Goal: Task Accomplishment & Management: Manage account settings

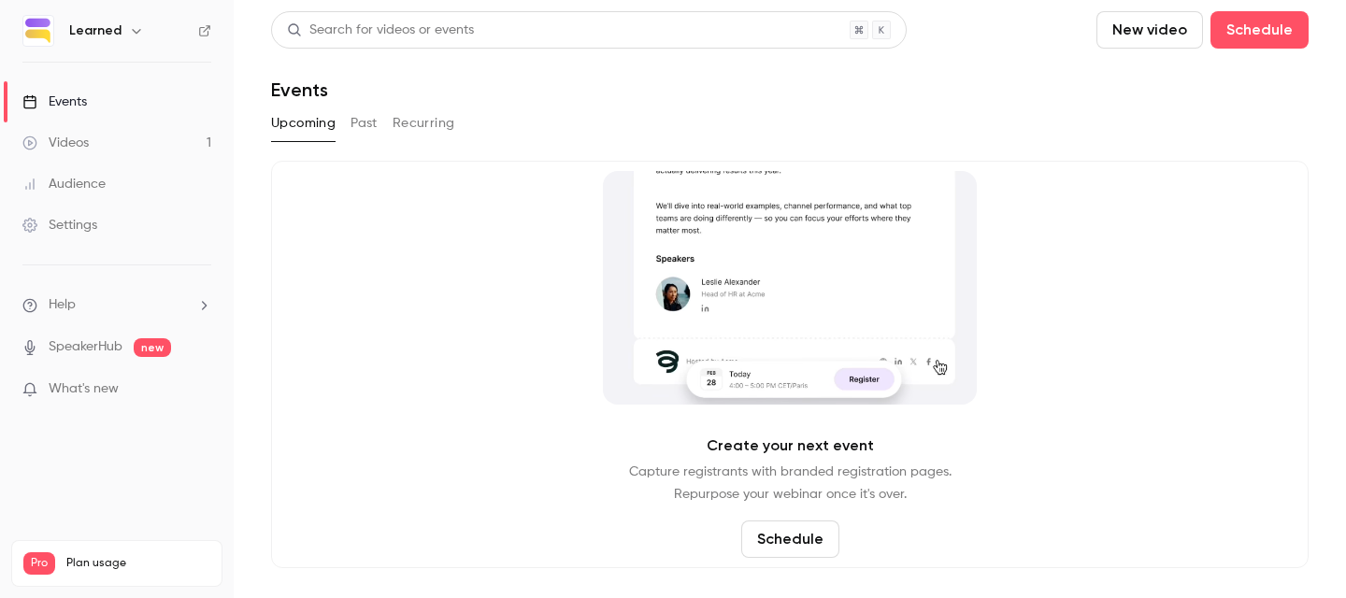
click at [119, 134] on link "Videos 1" at bounding box center [117, 142] width 234 height 41
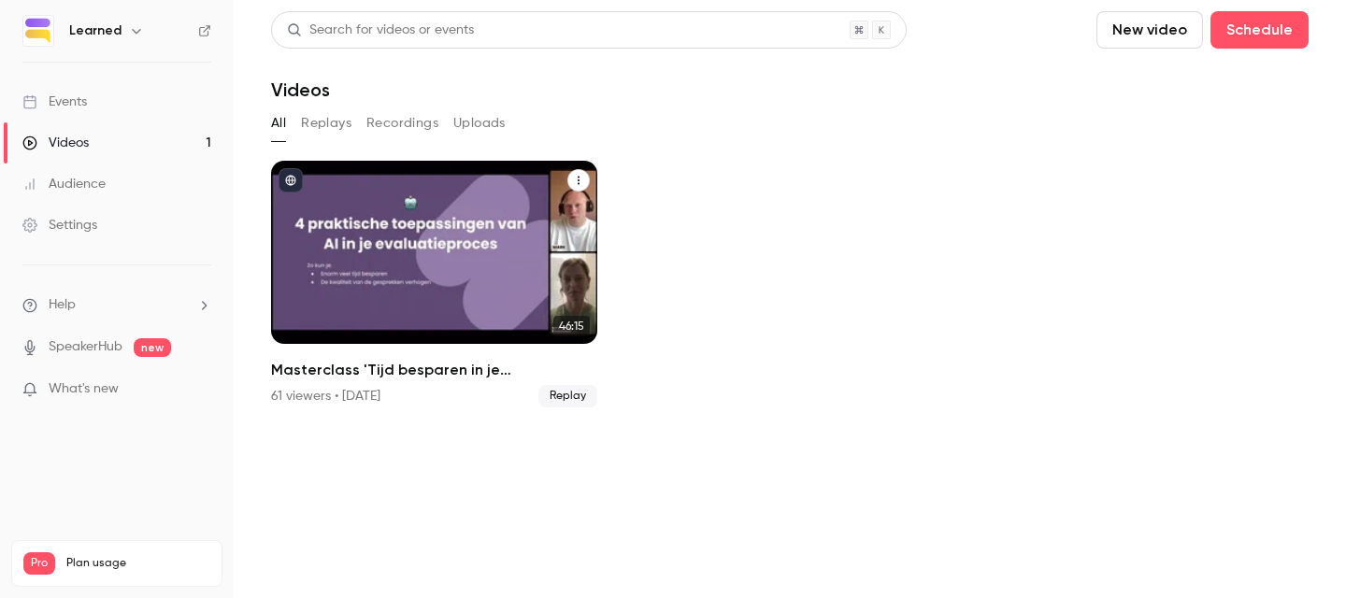
click at [493, 275] on div "Masterclass 'Tijd besparen in je evaluatieproces met AI'" at bounding box center [434, 252] width 326 height 183
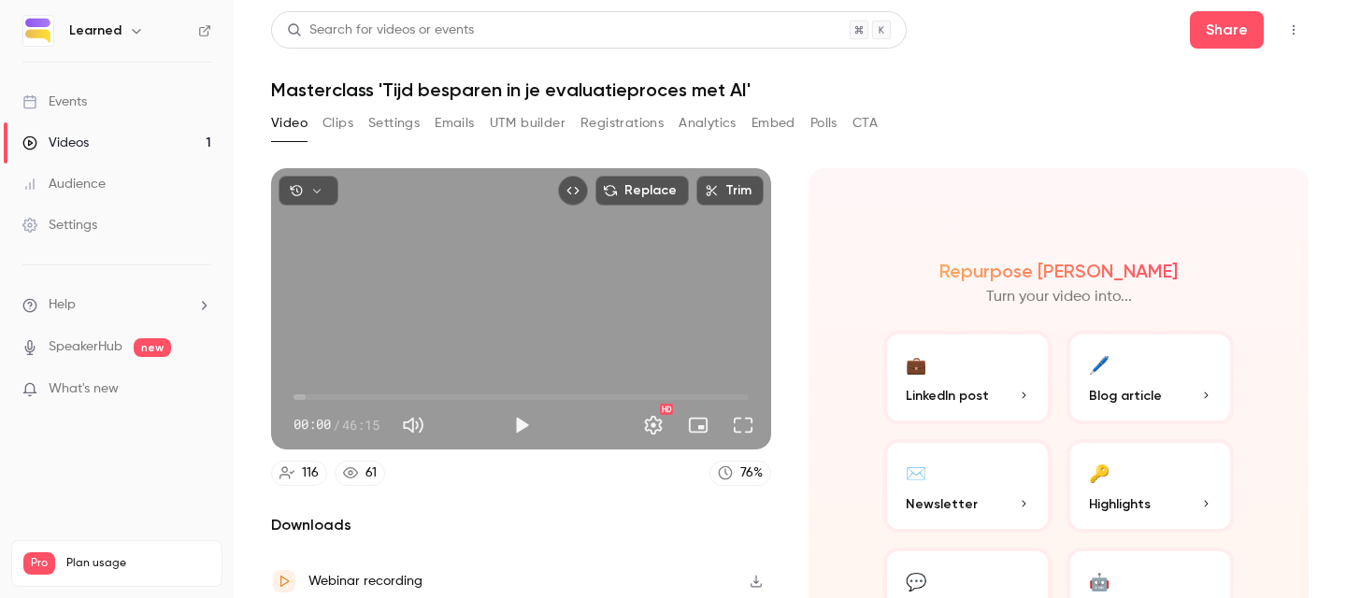
click at [714, 127] on button "Analytics" at bounding box center [708, 123] width 58 height 30
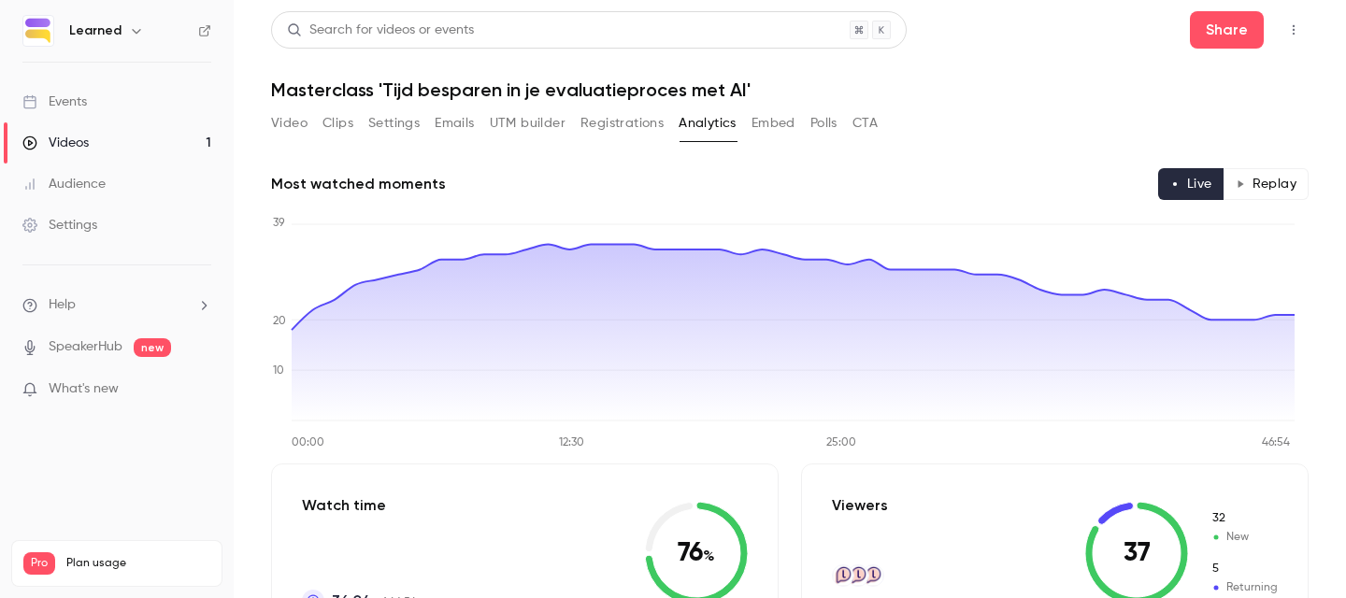
click at [601, 114] on button "Registrations" at bounding box center [621, 123] width 83 height 30
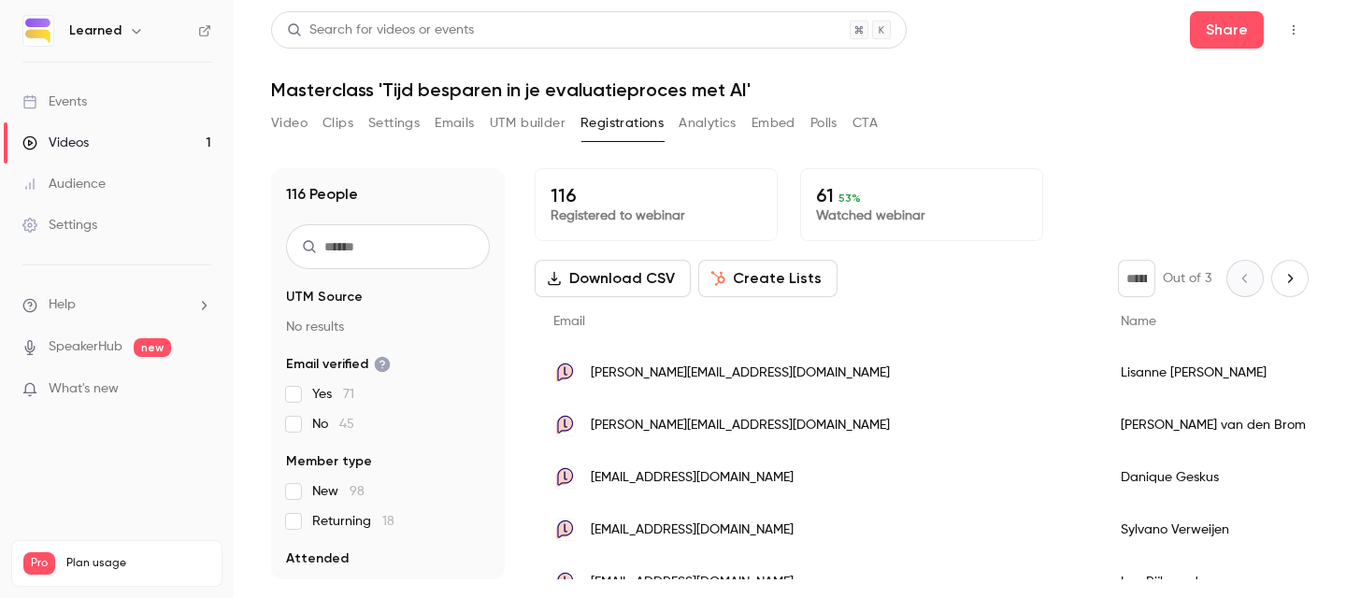
click at [456, 123] on button "Emails" at bounding box center [454, 123] width 39 height 30
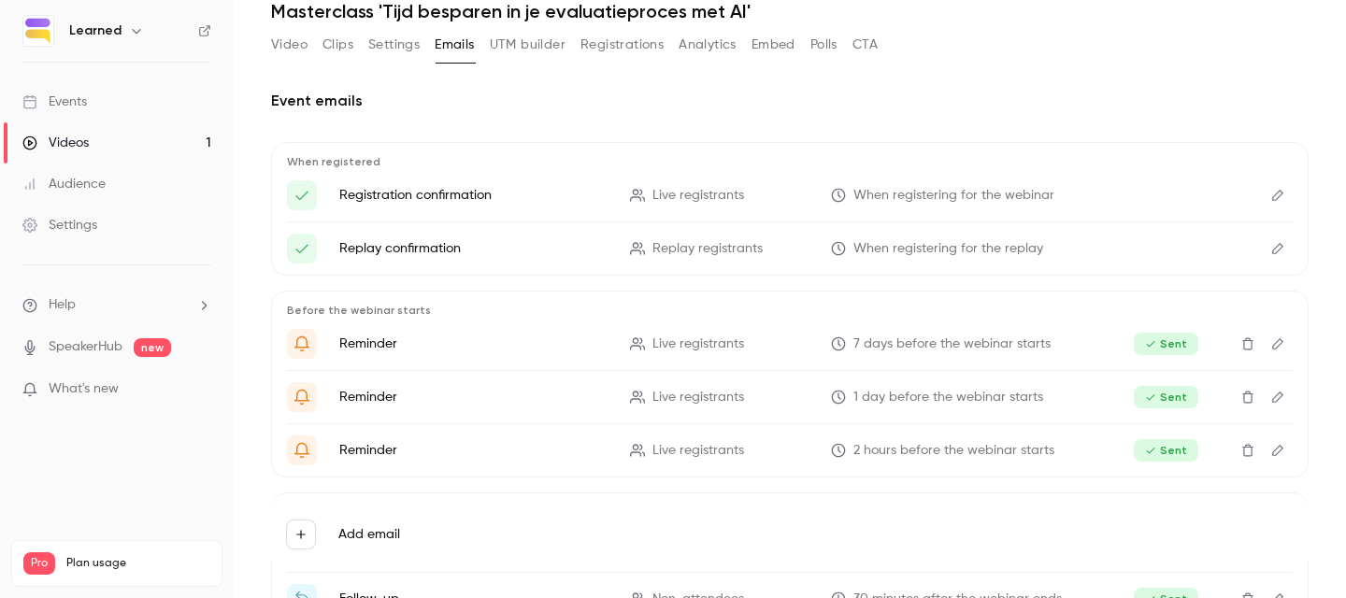
scroll to position [126, 0]
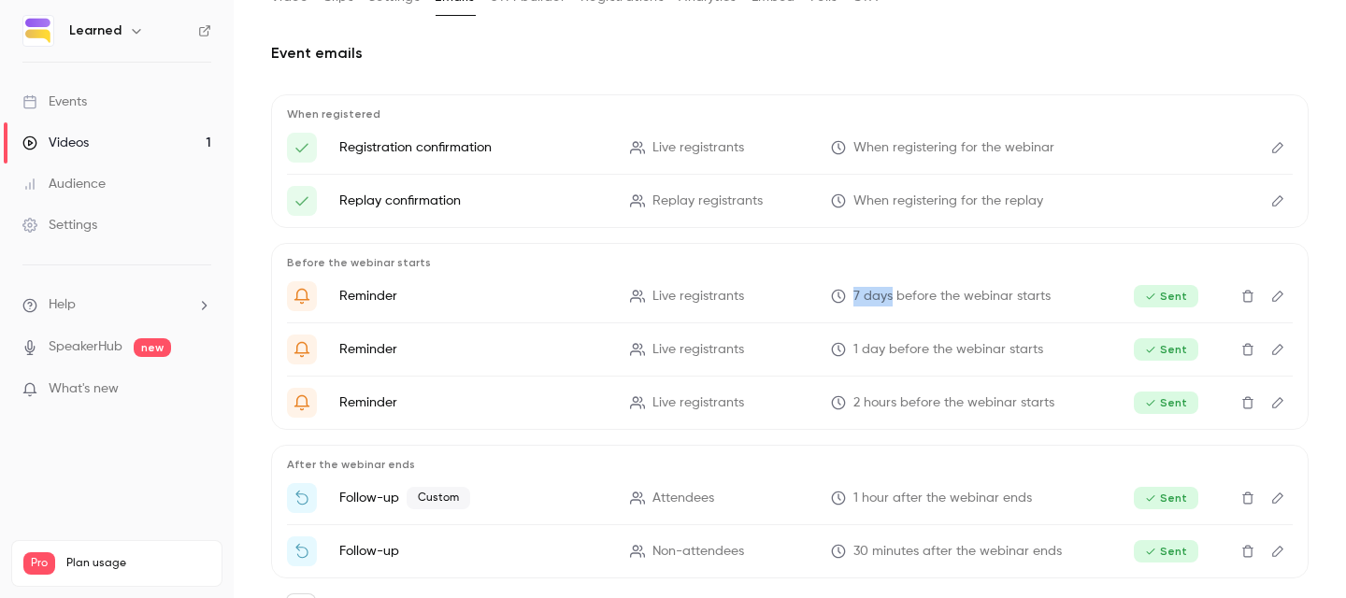
drag, startPoint x: 883, startPoint y: 297, endPoint x: 845, endPoint y: 293, distance: 38.6
click at [853, 293] on span "7 days before the webinar starts" at bounding box center [951, 297] width 197 height 20
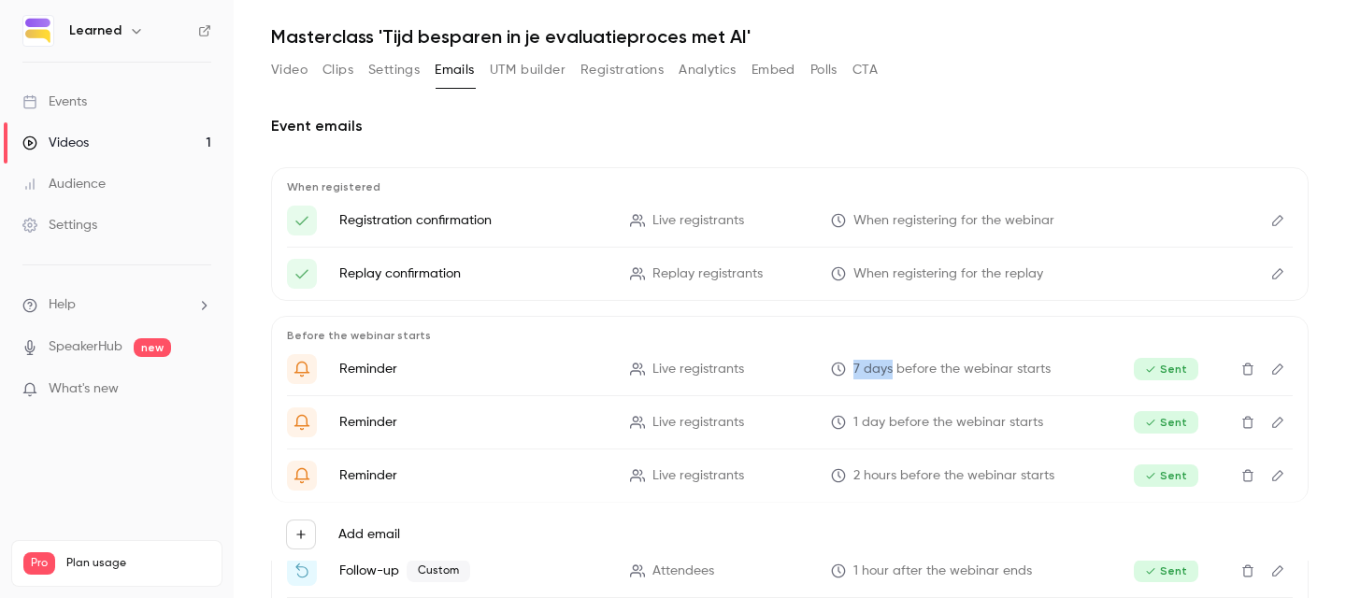
scroll to position [204, 0]
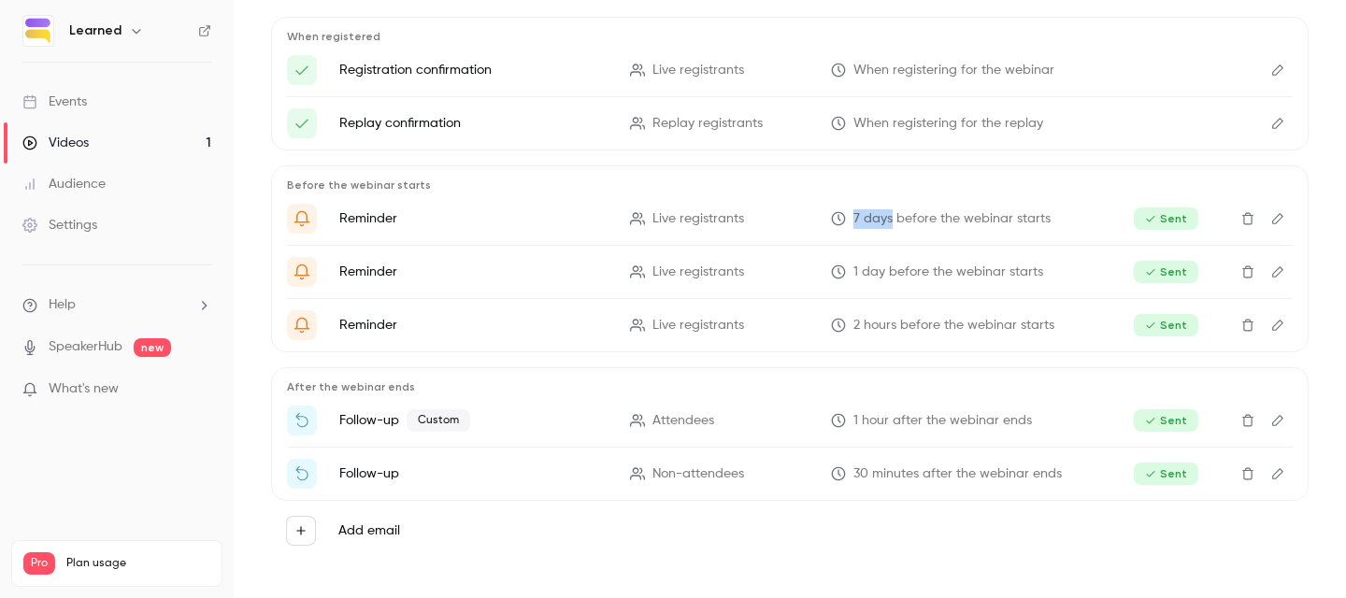
click at [1263, 65] on button "Edit" at bounding box center [1278, 70] width 30 height 30
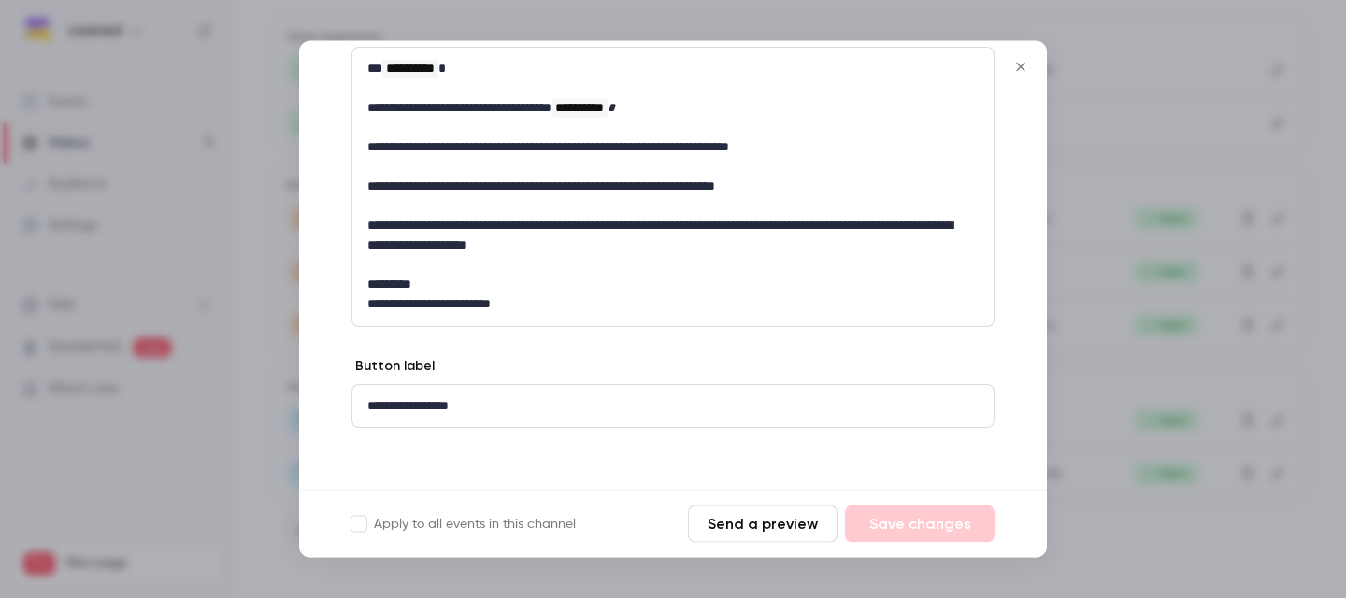
scroll to position [240, 0]
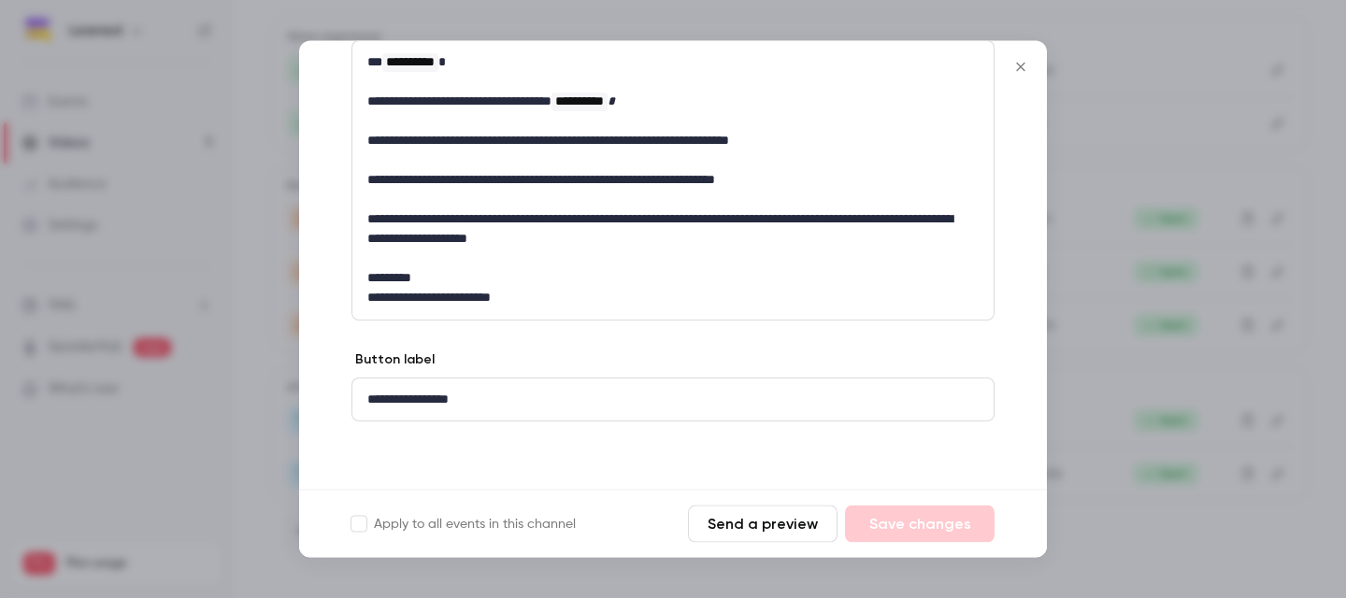
click at [731, 535] on button "Send a preview" at bounding box center [763, 524] width 150 height 37
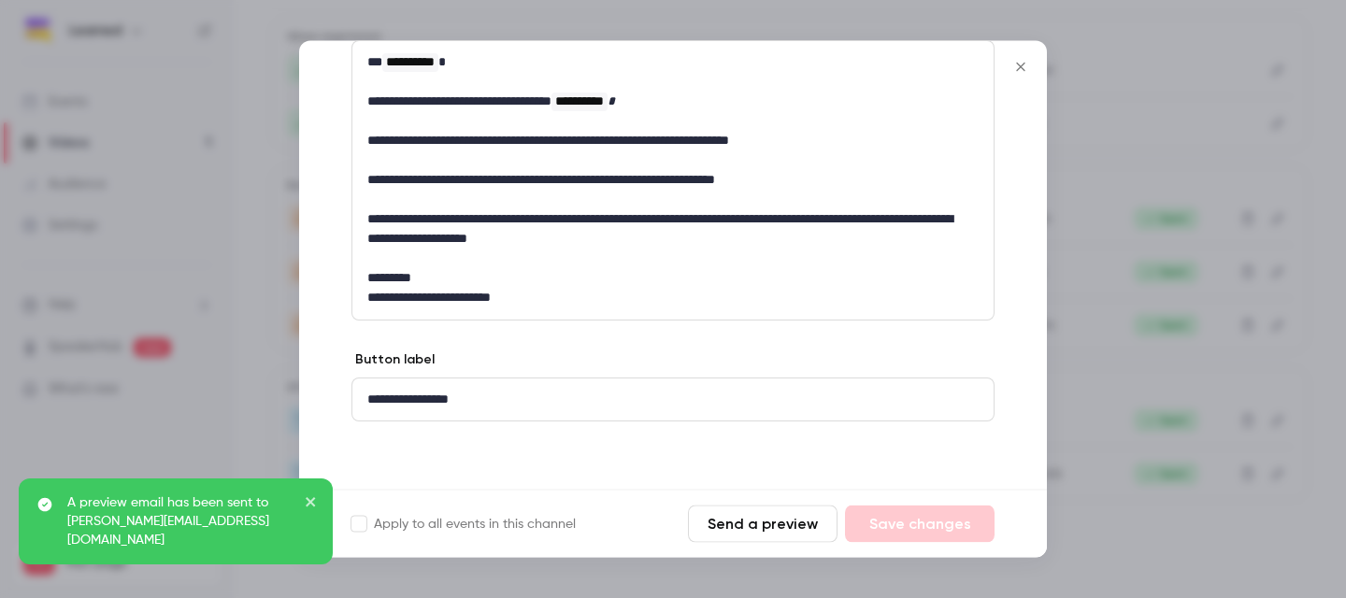
click at [312, 509] on icon "close" at bounding box center [311, 501] width 13 height 15
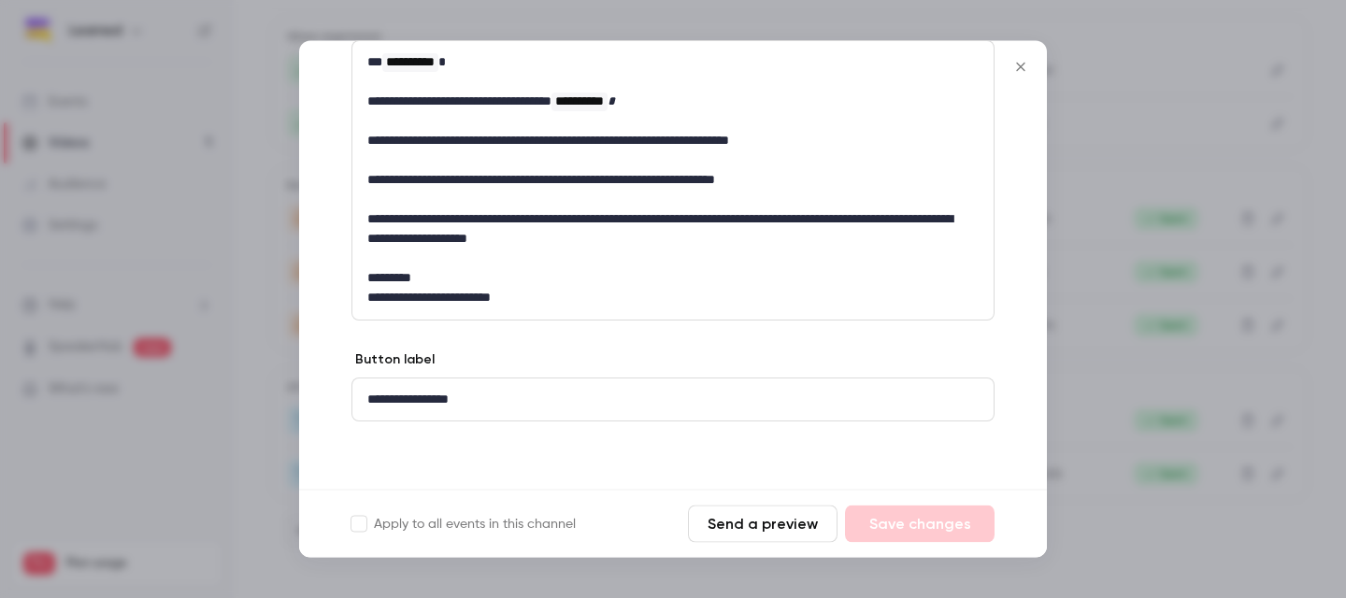
click at [1021, 66] on icon "Close" at bounding box center [1020, 67] width 8 height 8
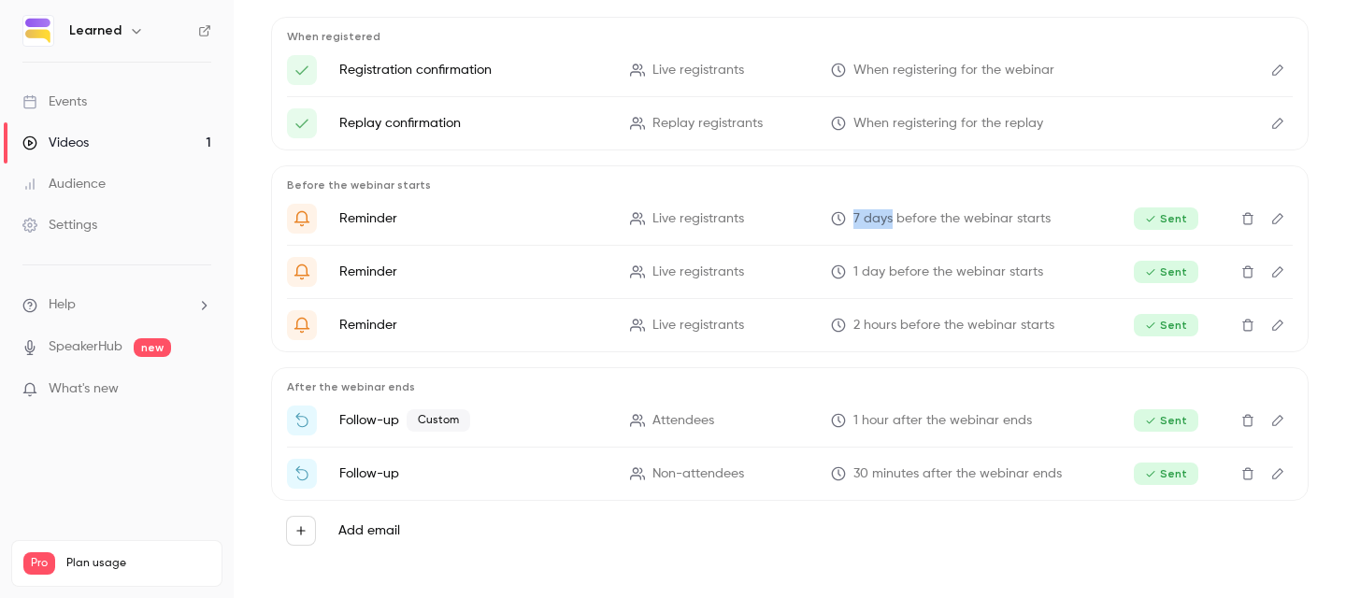
scroll to position [0, 0]
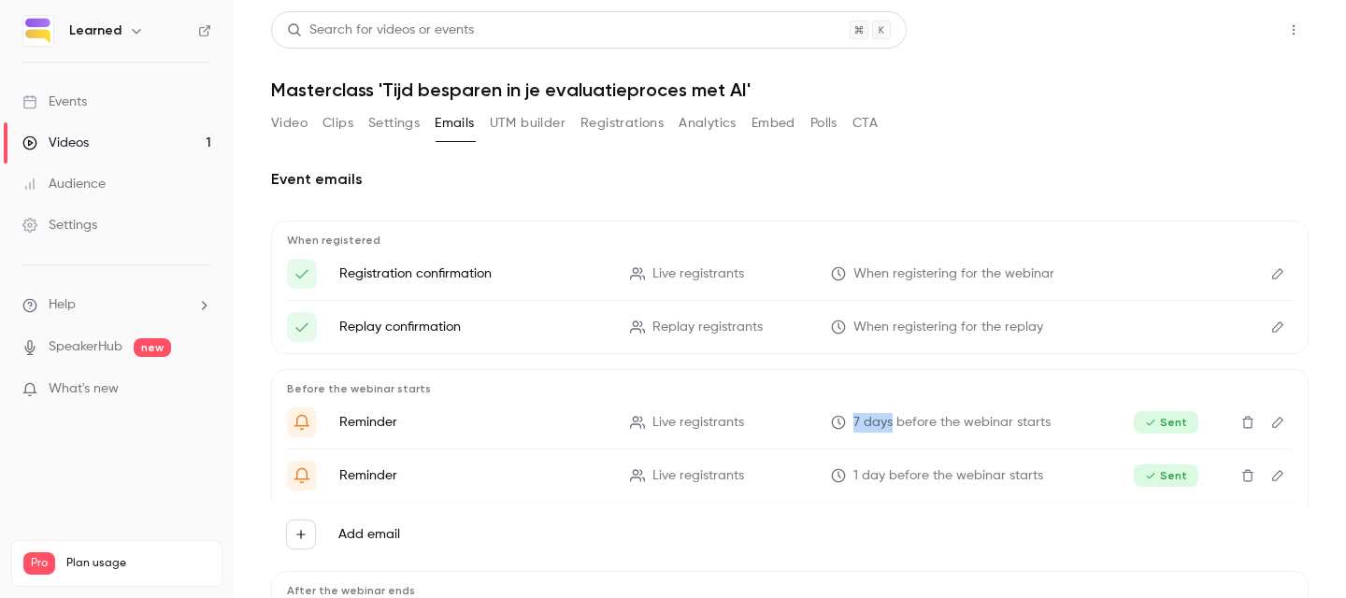
click at [1209, 41] on button "Share" at bounding box center [1227, 29] width 74 height 37
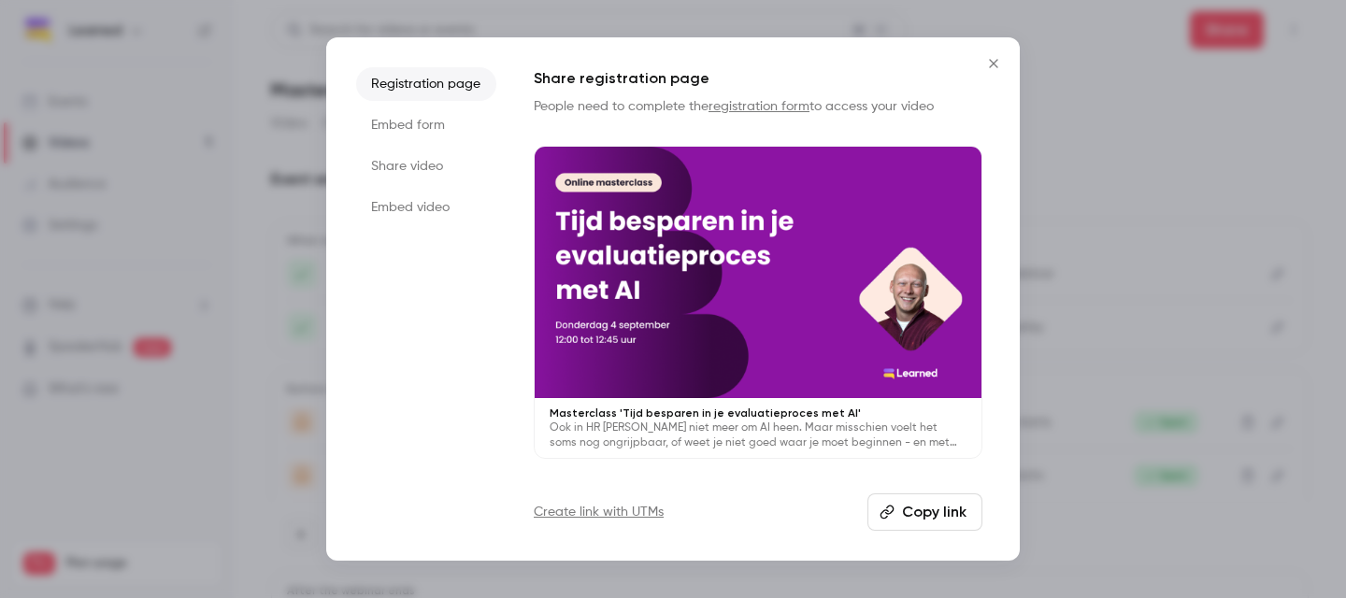
click at [997, 60] on icon "Close" at bounding box center [993, 63] width 8 height 8
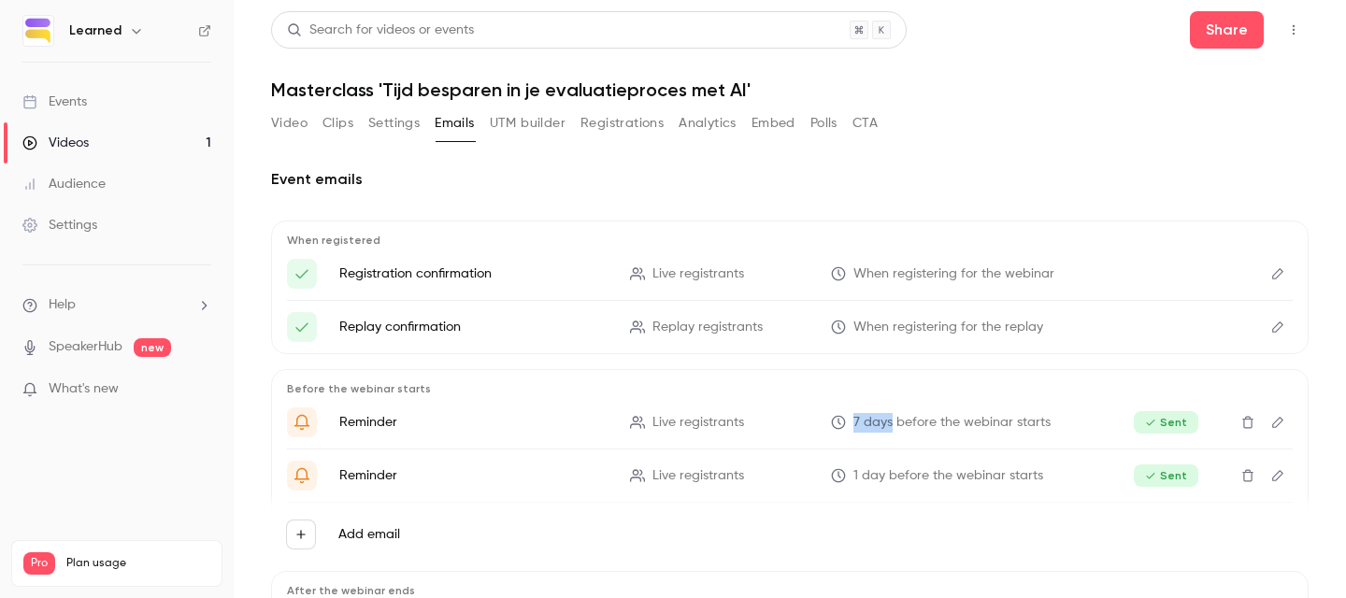
click at [77, 108] on div "Events" at bounding box center [54, 102] width 64 height 19
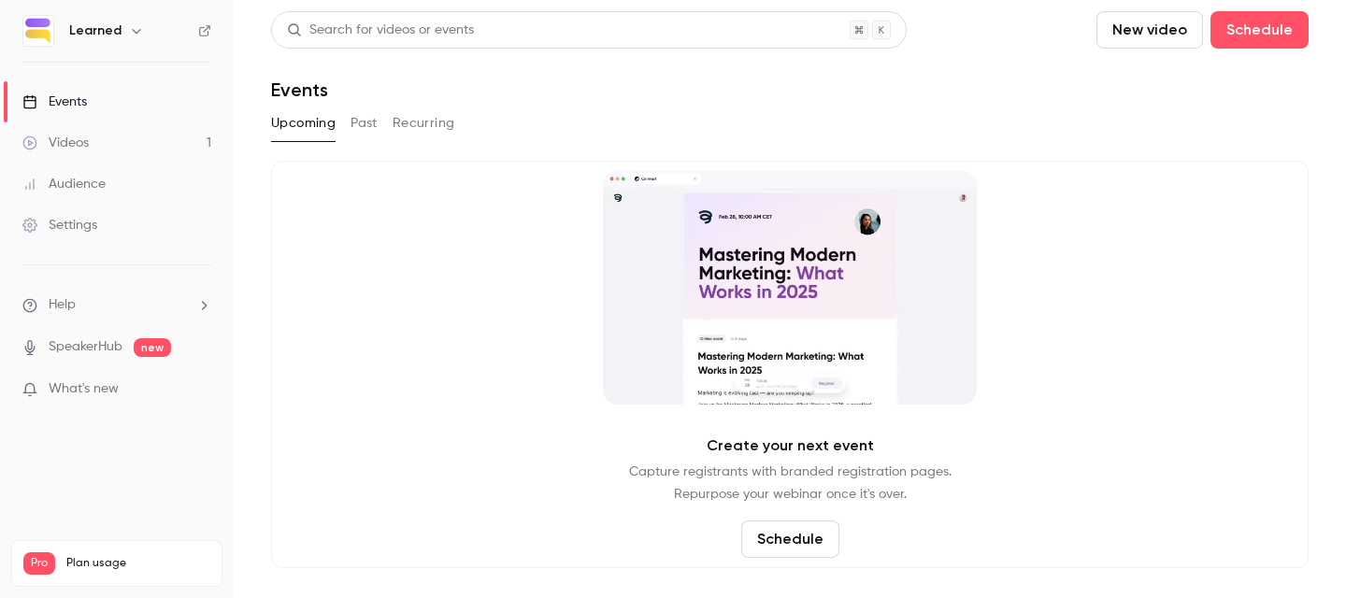
click at [798, 513] on div "Create your next event Capture registrants with branded registration pages. Rep…" at bounding box center [789, 364] width 1037 height 407
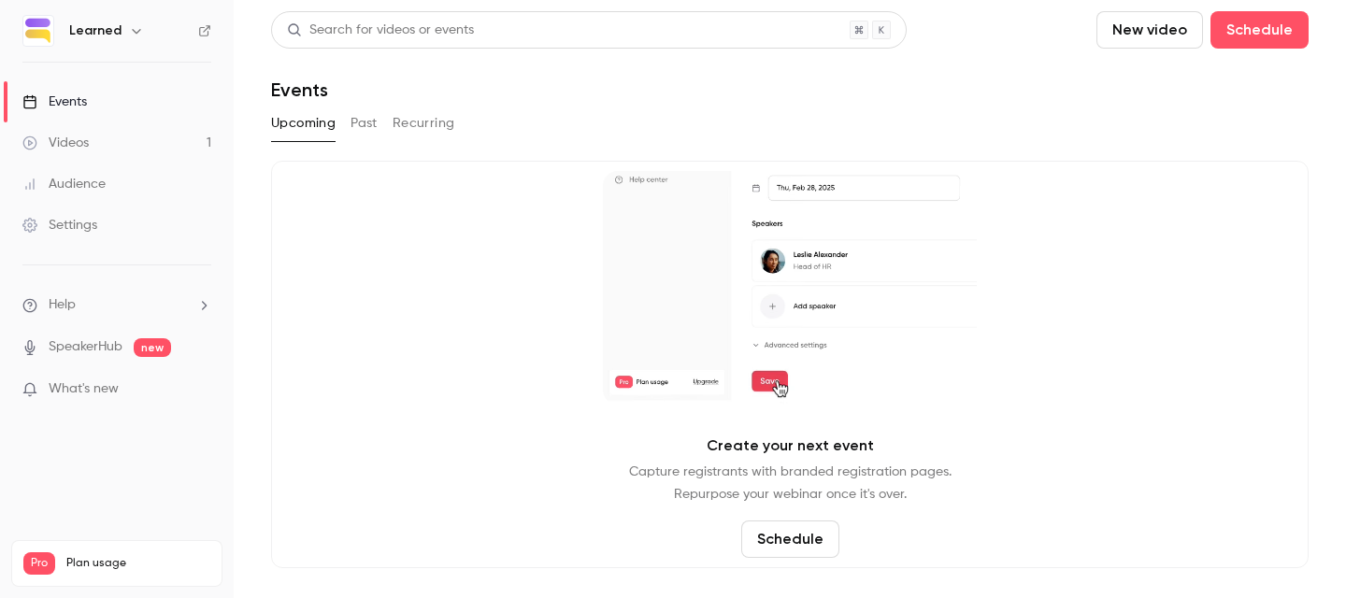
click at [792, 531] on button "Schedule" at bounding box center [790, 539] width 98 height 37
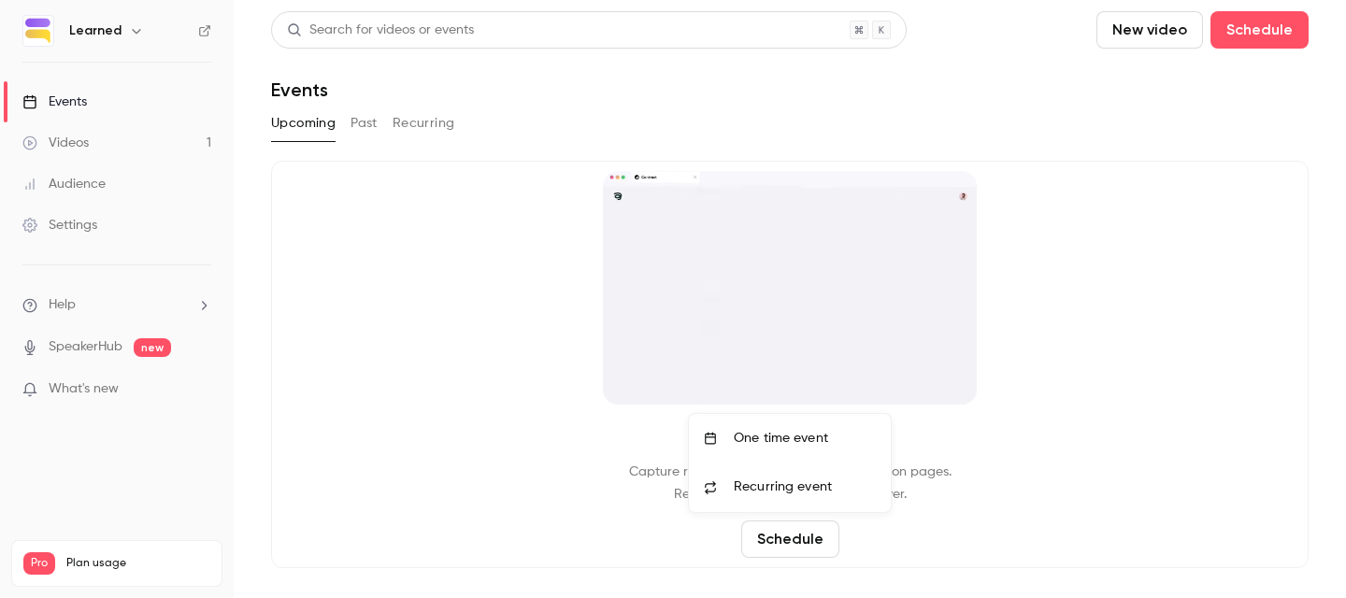
click at [783, 444] on div "One time event" at bounding box center [805, 438] width 142 height 19
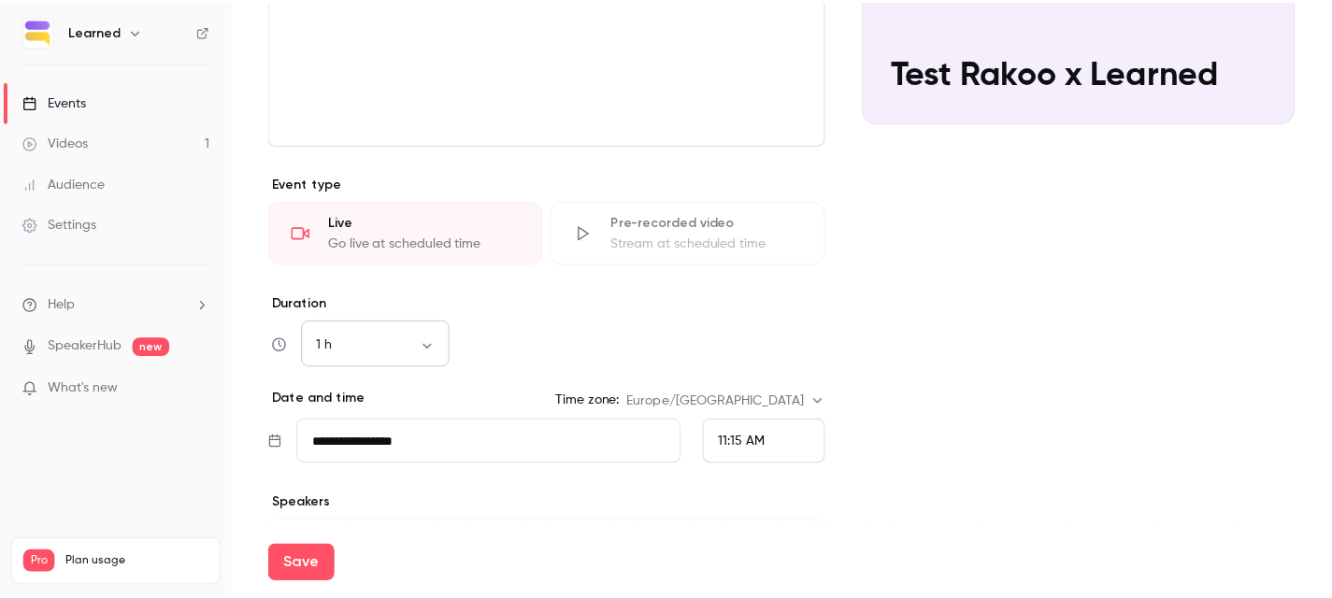
scroll to position [432, 0]
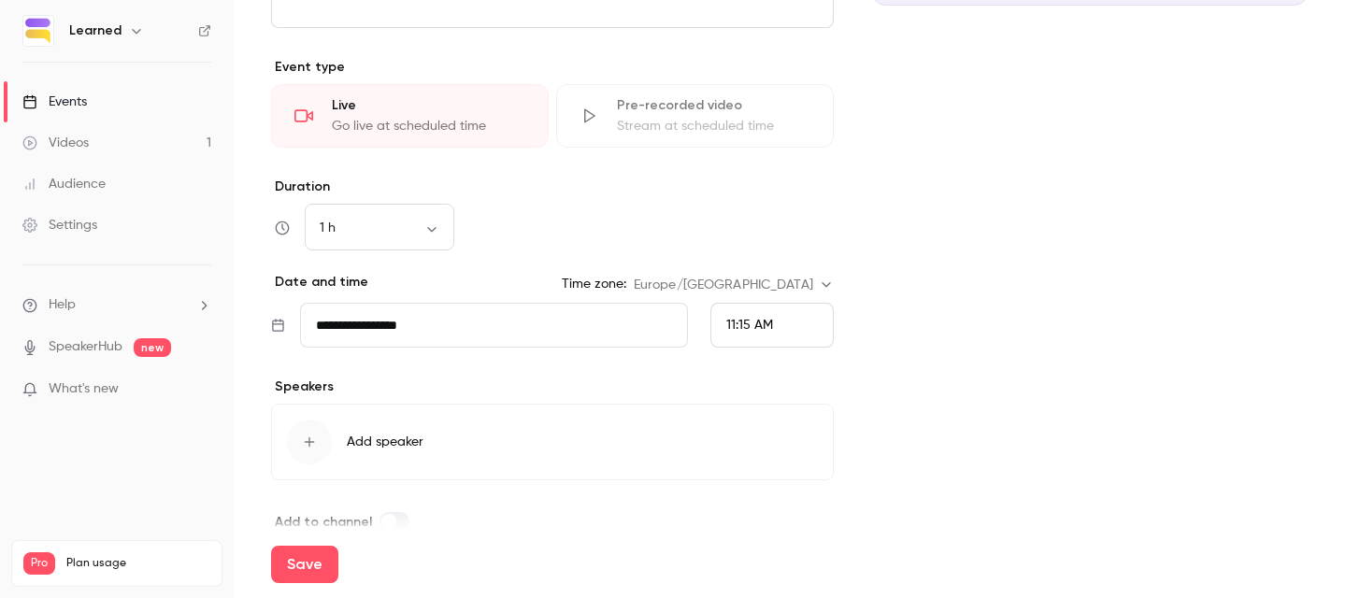
type input "**********"
click at [428, 335] on input "**********" at bounding box center [494, 325] width 388 height 45
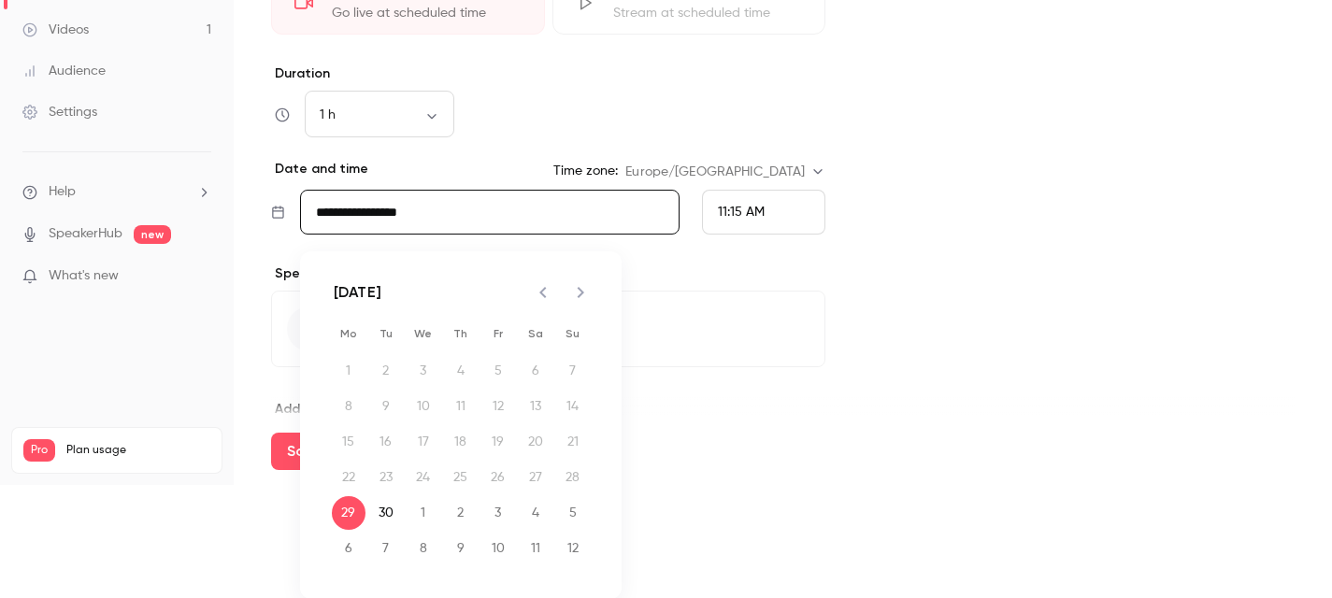
scroll to position [114, 0]
click at [575, 291] on icon "Next month" at bounding box center [580, 291] width 22 height 22
click at [395, 393] on button "7" at bounding box center [386, 406] width 34 height 34
type input "**********"
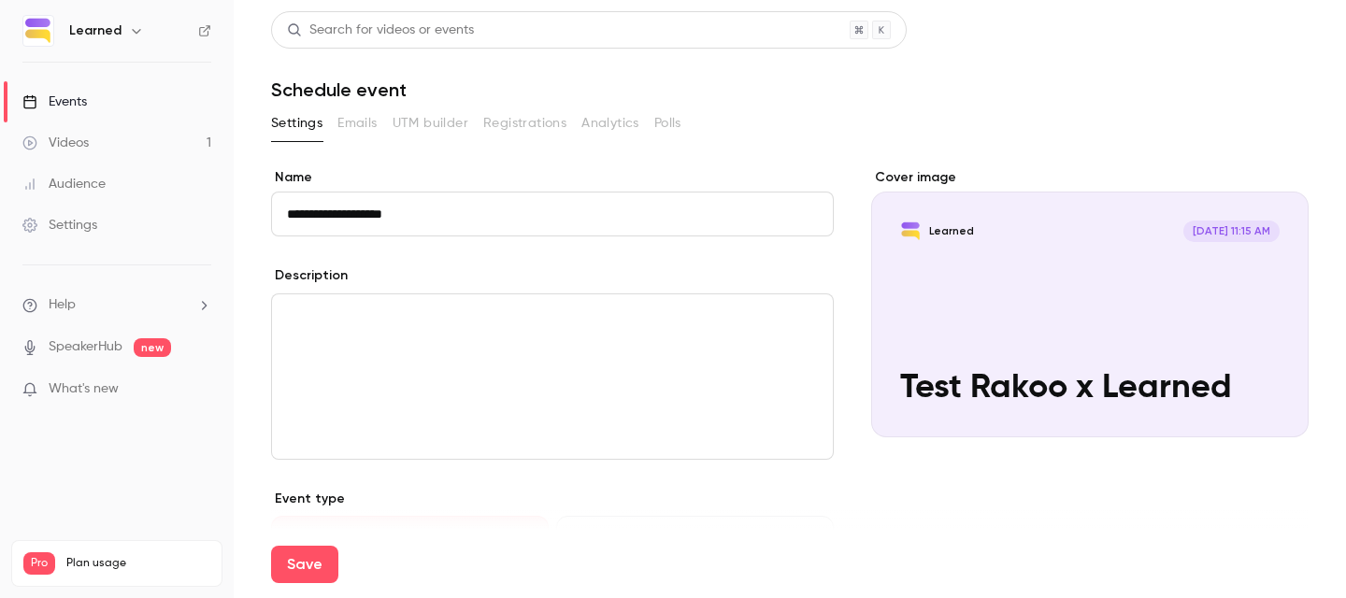
scroll to position [464, 0]
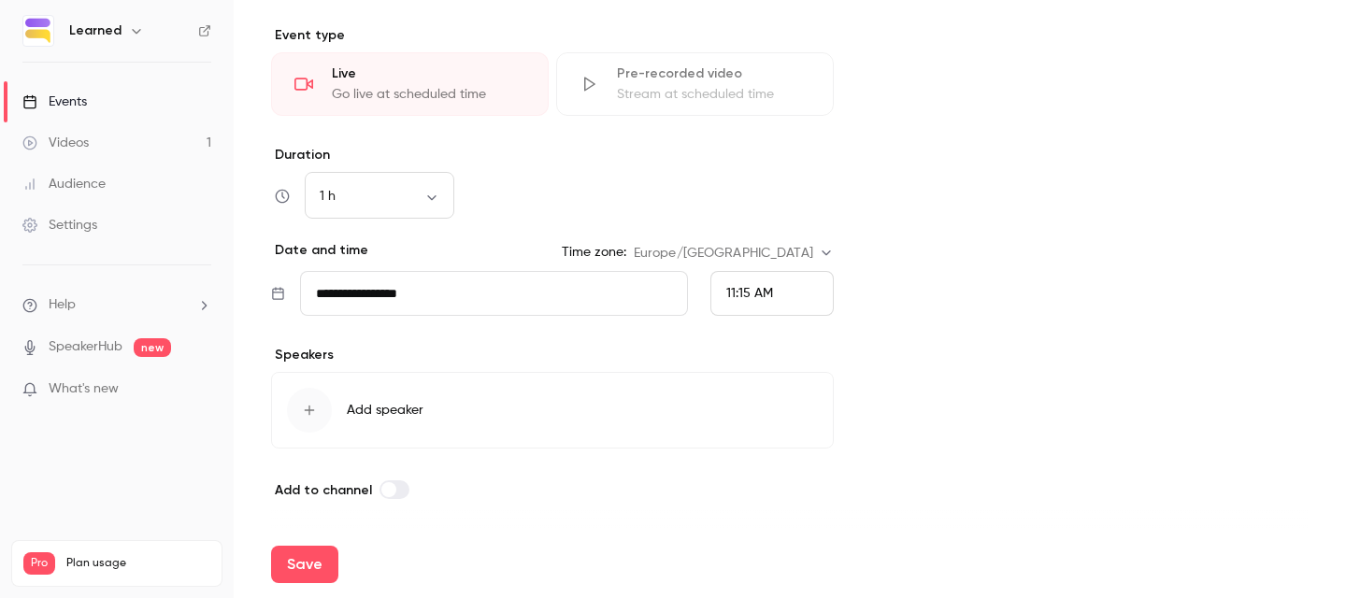
click at [301, 408] on div "button" at bounding box center [309, 410] width 45 height 45
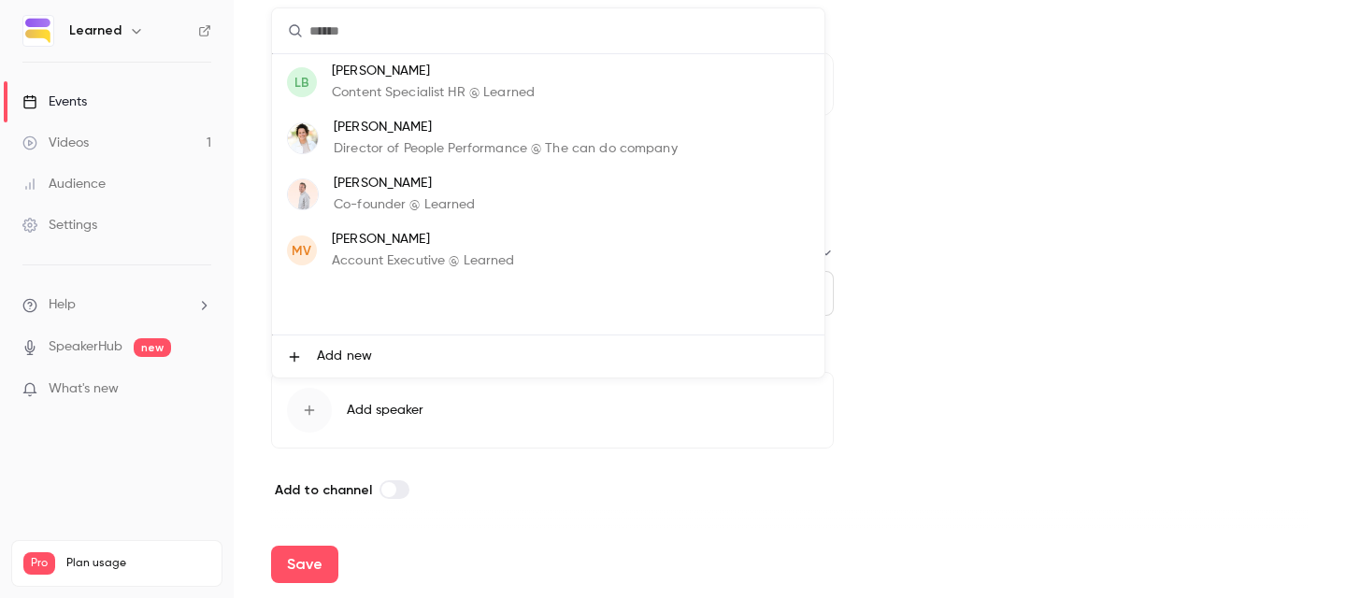
click at [392, 94] on p "Content Specialist HR @ Learned" at bounding box center [433, 93] width 203 height 20
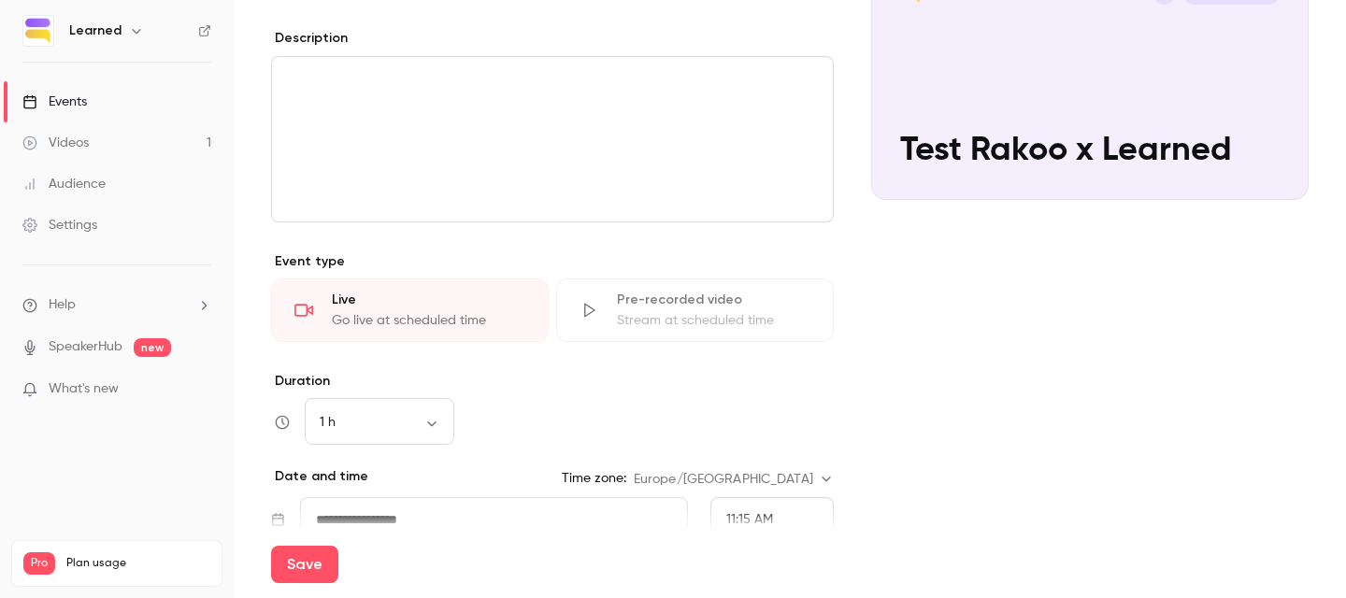
scroll to position [391, 0]
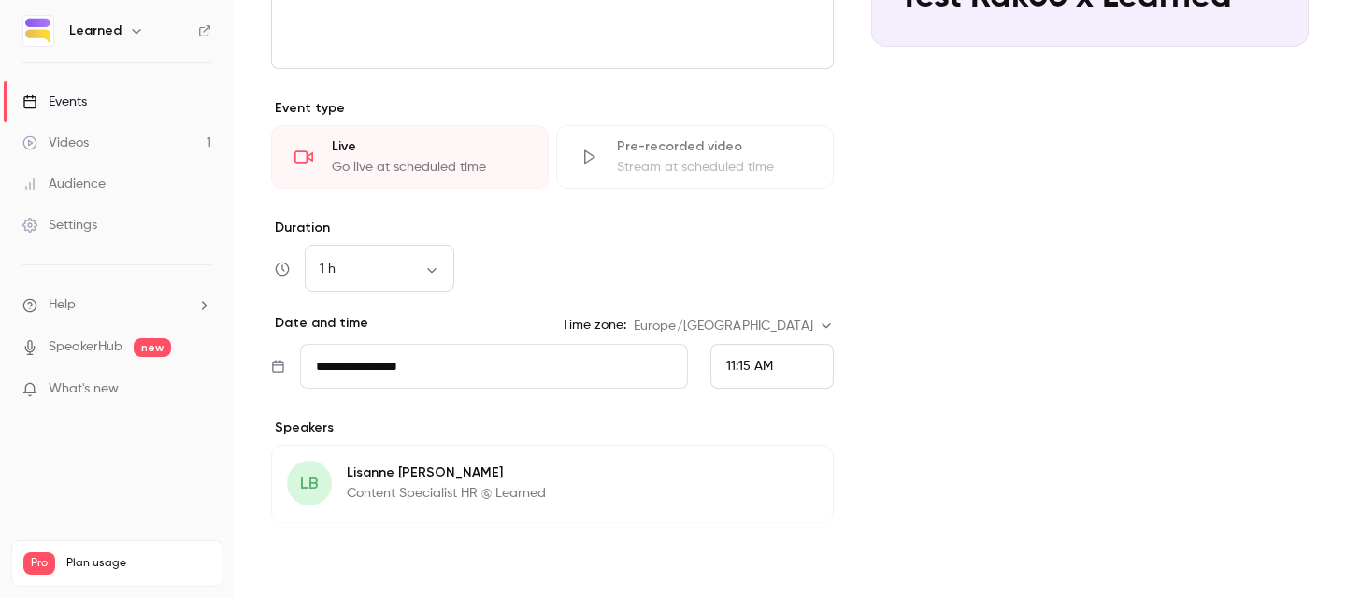
click at [320, 553] on button "Save" at bounding box center [304, 564] width 67 height 37
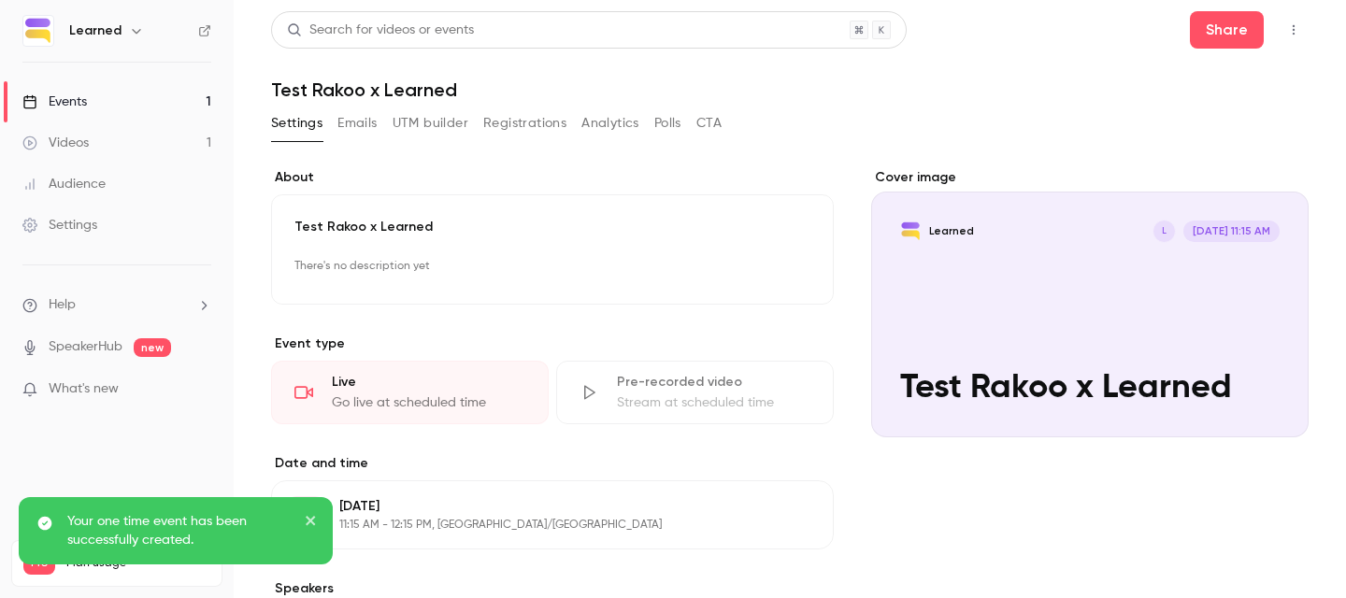
click at [351, 121] on button "Emails" at bounding box center [356, 123] width 39 height 30
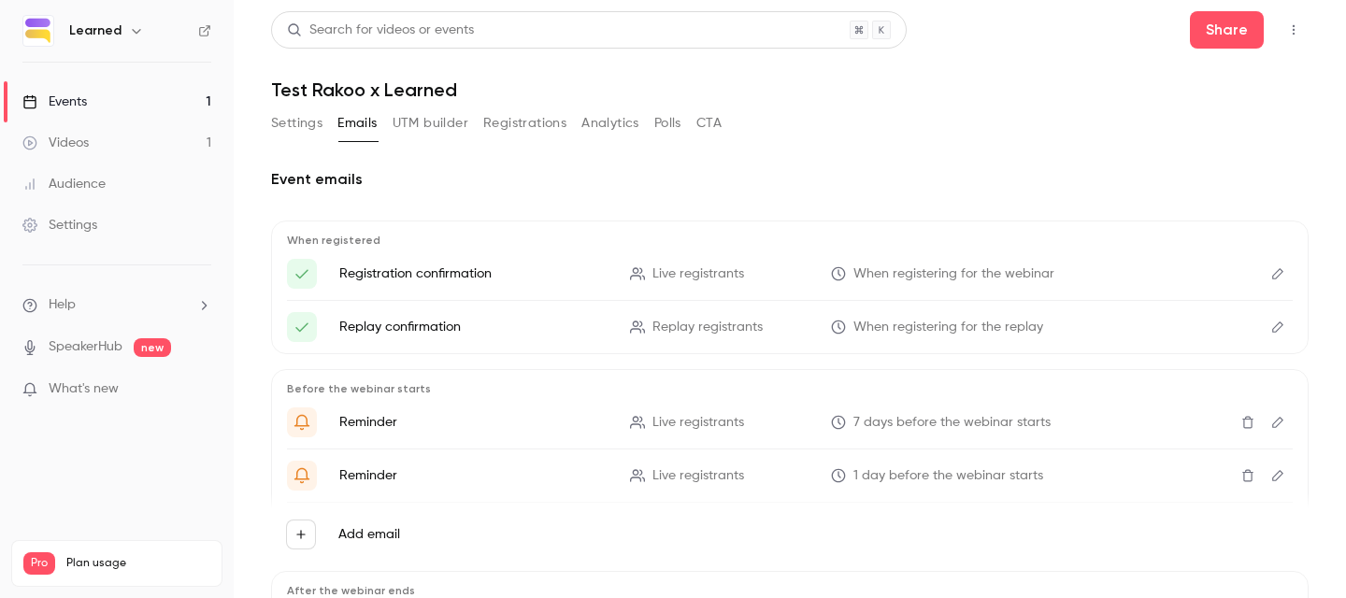
click at [500, 123] on button "Registrations" at bounding box center [524, 123] width 83 height 30
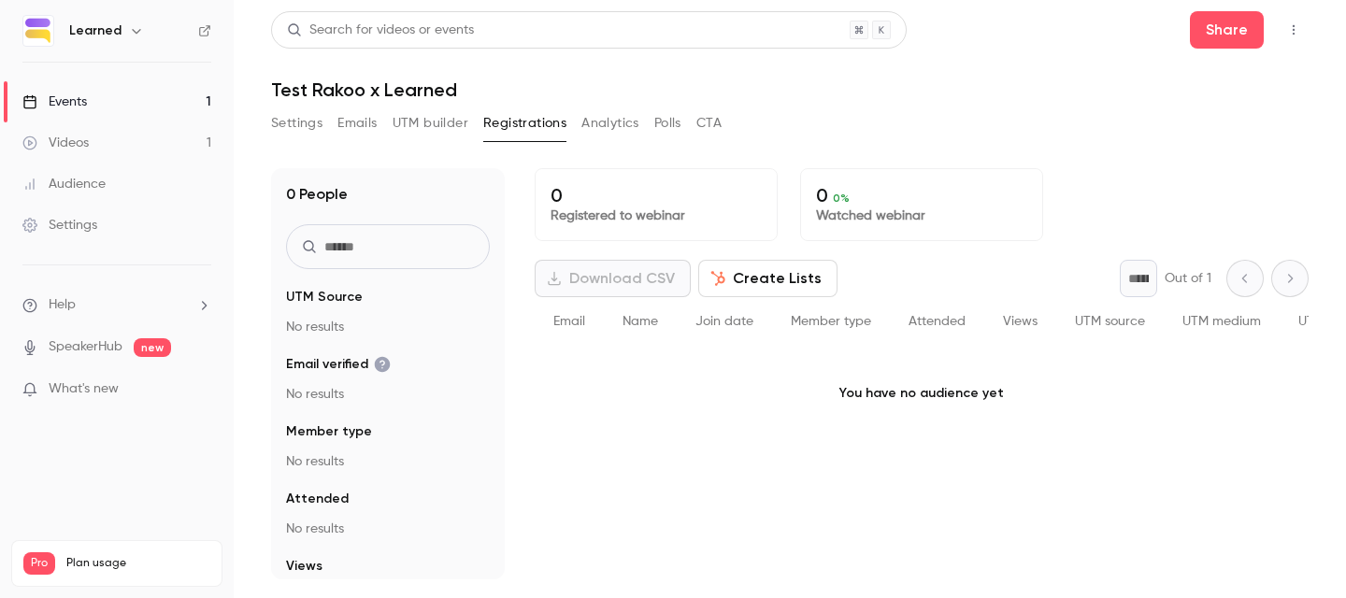
click at [705, 127] on button "CTA" at bounding box center [708, 123] width 25 height 30
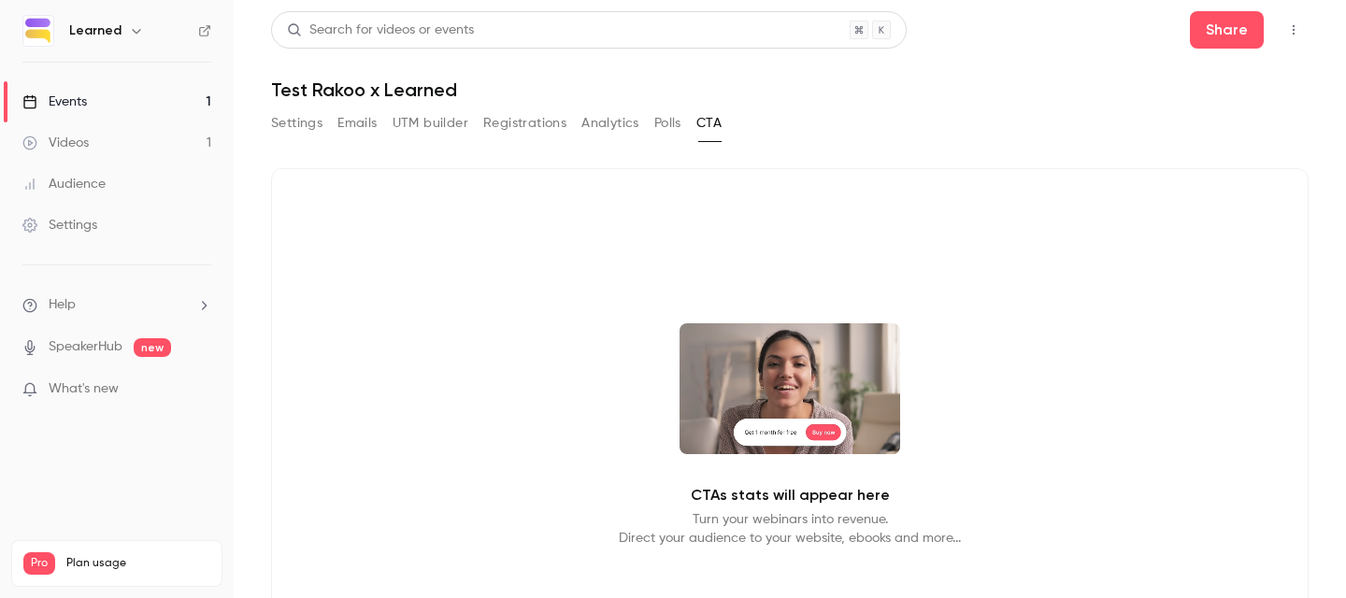
click at [446, 125] on button "UTM builder" at bounding box center [431, 123] width 76 height 30
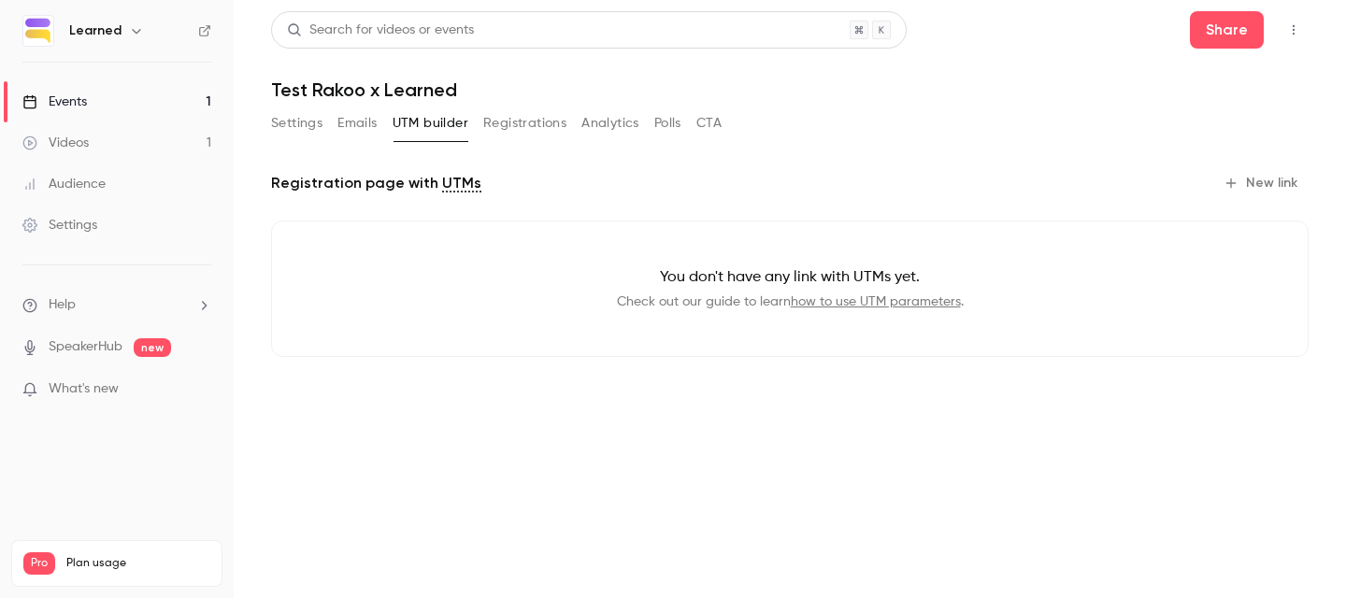
click at [297, 110] on button "Settings" at bounding box center [296, 123] width 51 height 30
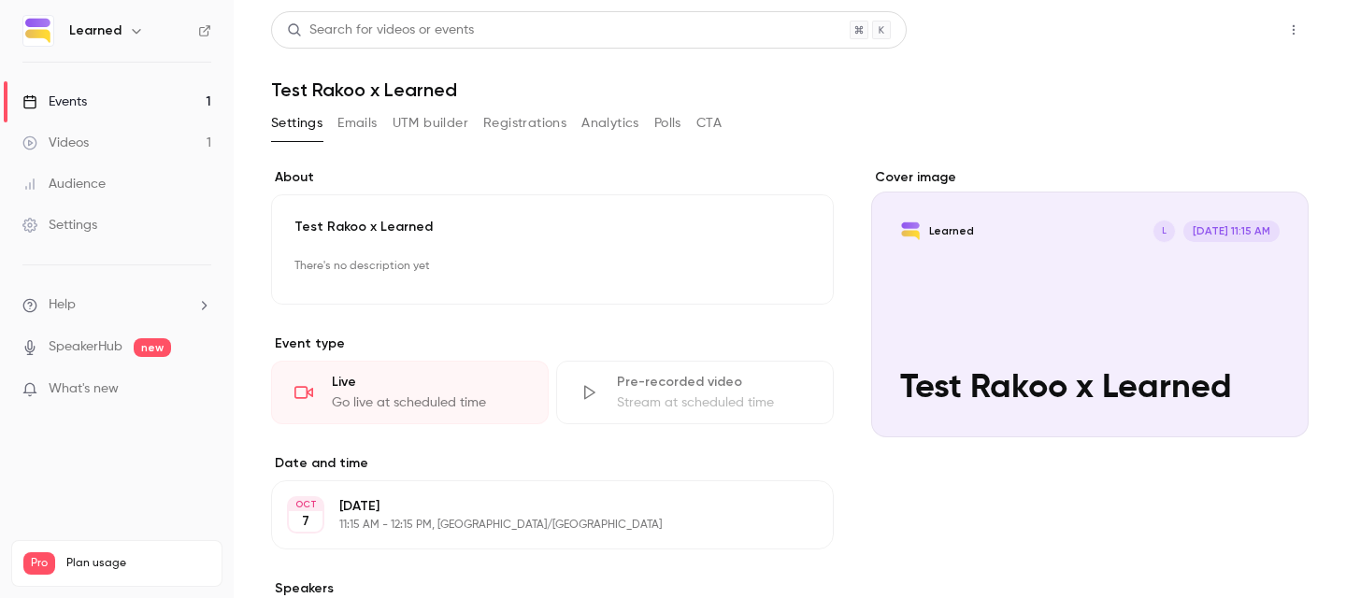
click at [1232, 35] on button "Share" at bounding box center [1227, 29] width 74 height 37
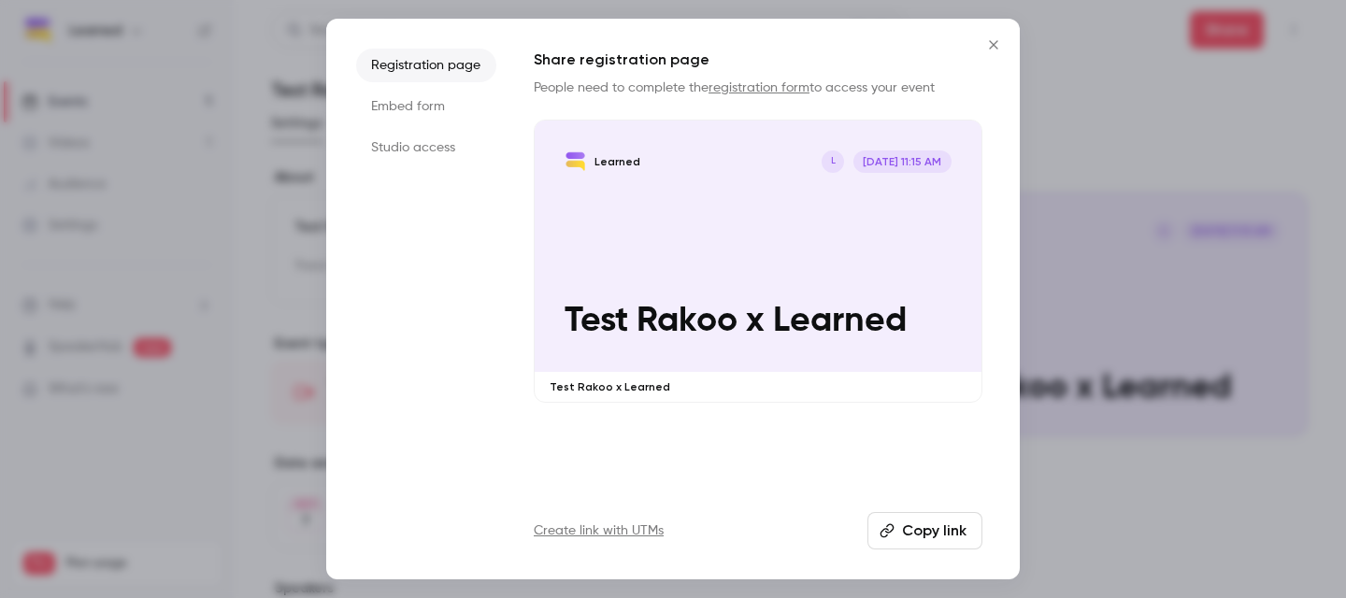
click at [923, 536] on button "Copy link" at bounding box center [924, 530] width 115 height 37
click at [404, 114] on li "Embed form" at bounding box center [426, 107] width 140 height 34
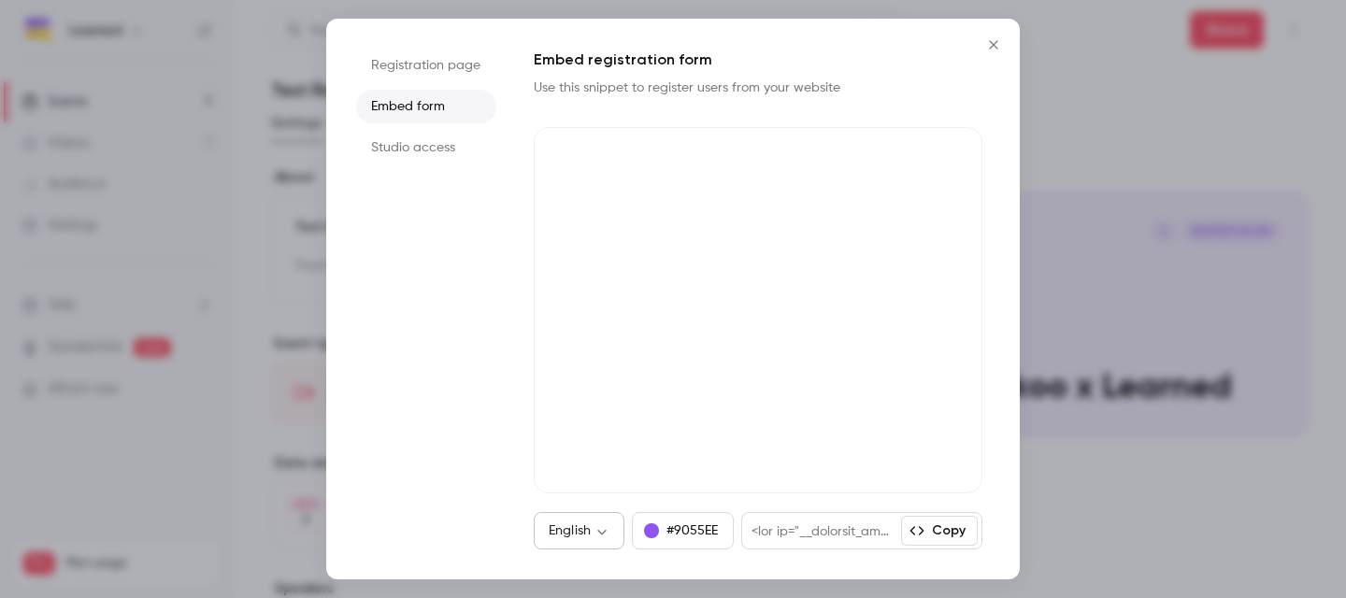
click at [605, 547] on div "English ** ​" at bounding box center [579, 530] width 91 height 37
click at [593, 519] on div "English ** ​" at bounding box center [579, 530] width 91 height 37
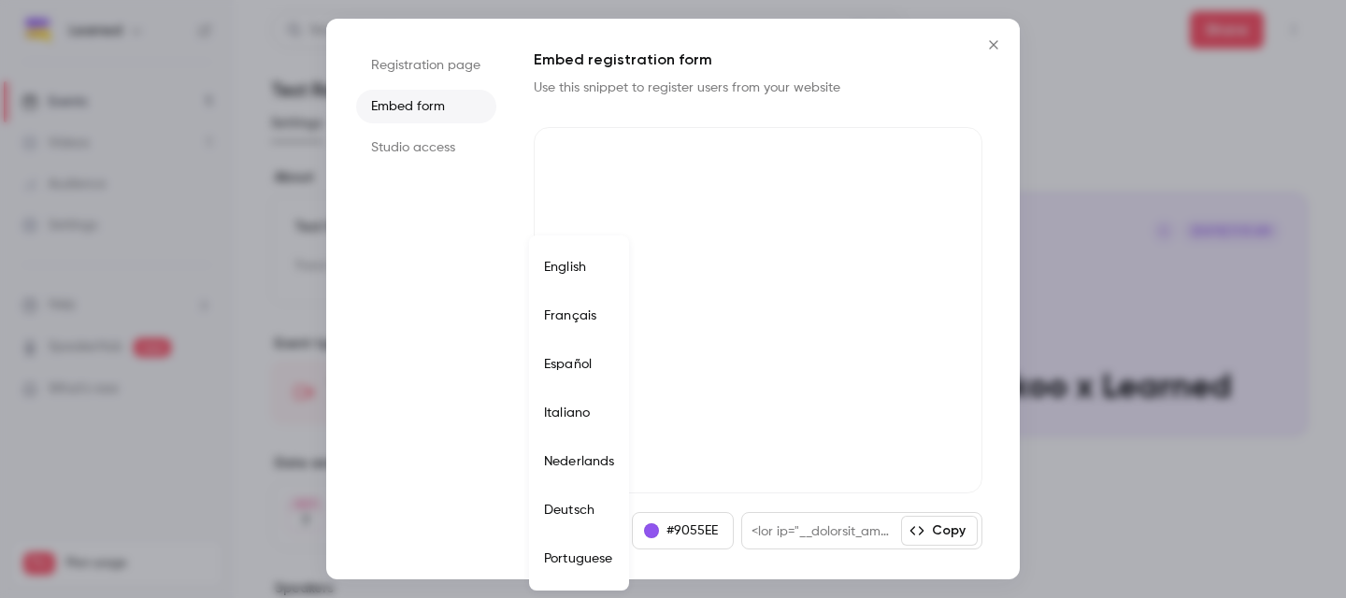
click at [597, 526] on body "**********" at bounding box center [673, 299] width 1346 height 598
click at [572, 478] on li "Nederlands" at bounding box center [579, 461] width 100 height 49
type input "**"
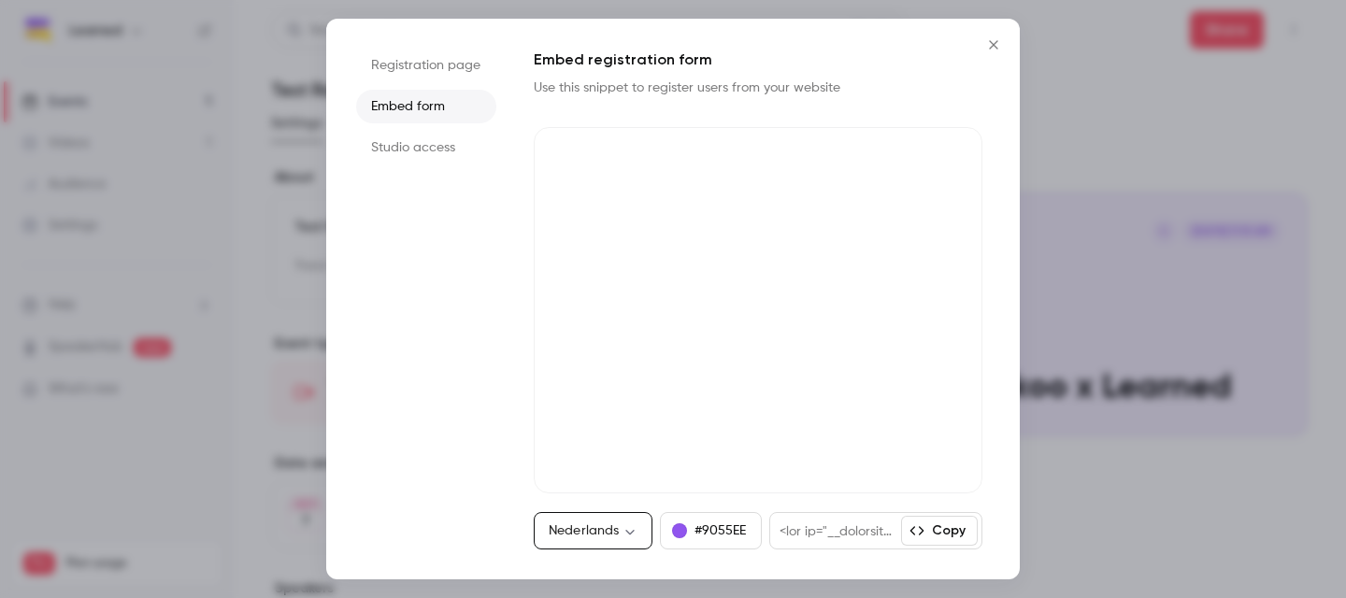
click at [426, 55] on li "Registration page" at bounding box center [426, 66] width 140 height 34
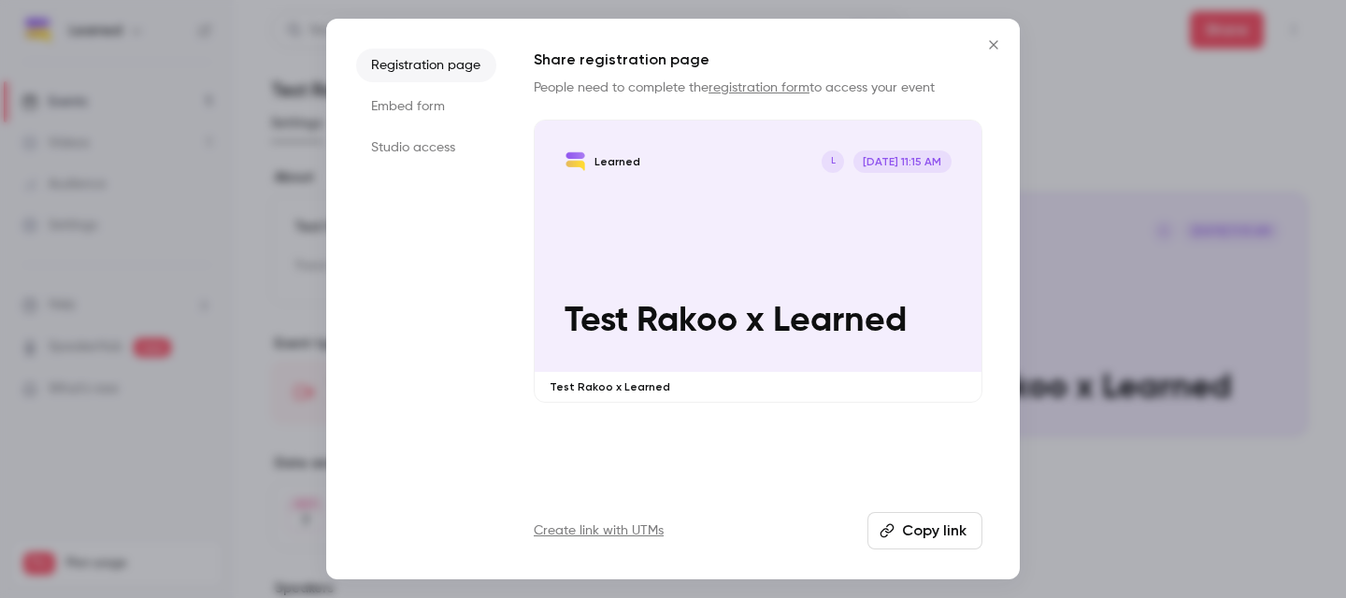
click at [764, 91] on link "registration form" at bounding box center [758, 87] width 101 height 13
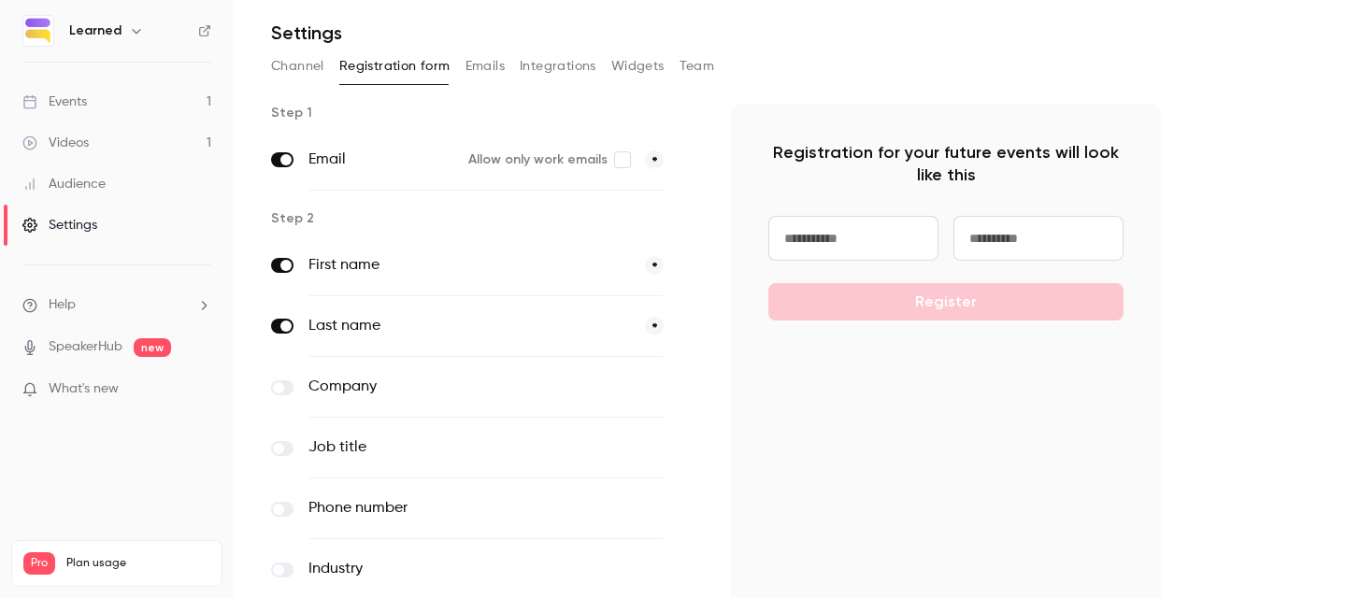
scroll to position [56, 0]
click at [288, 442] on label at bounding box center [282, 449] width 22 height 15
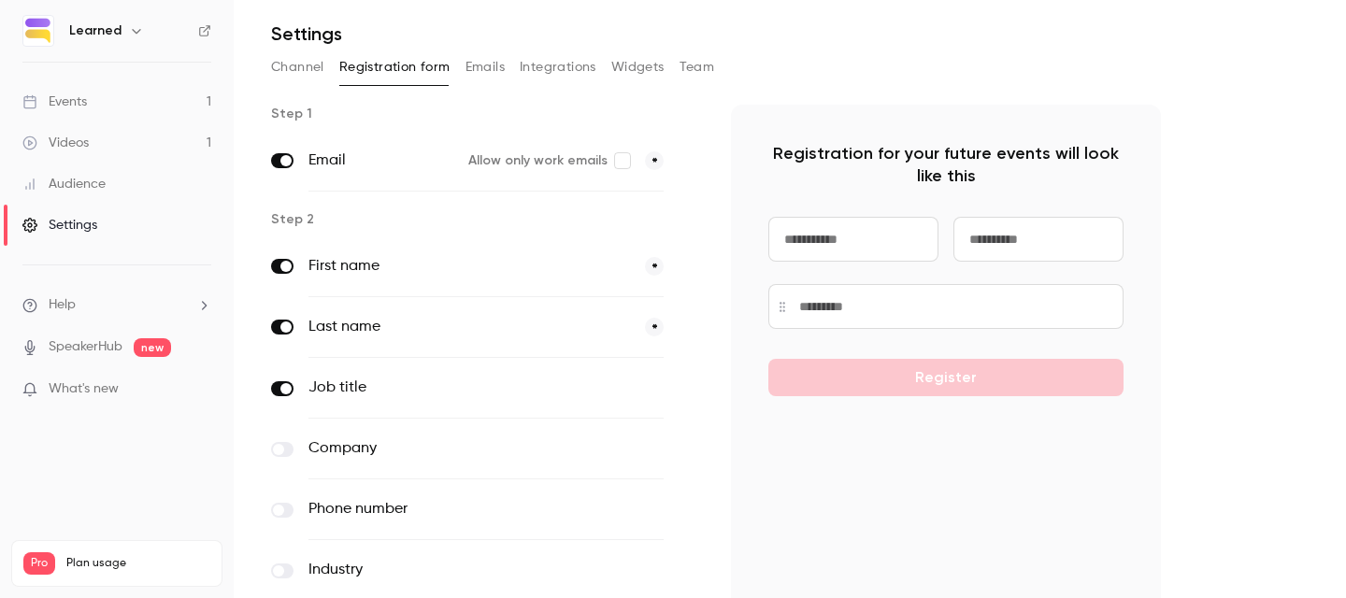
click at [290, 438] on div "Company optional" at bounding box center [486, 449] width 430 height 61
click at [290, 442] on label at bounding box center [282, 449] width 22 height 15
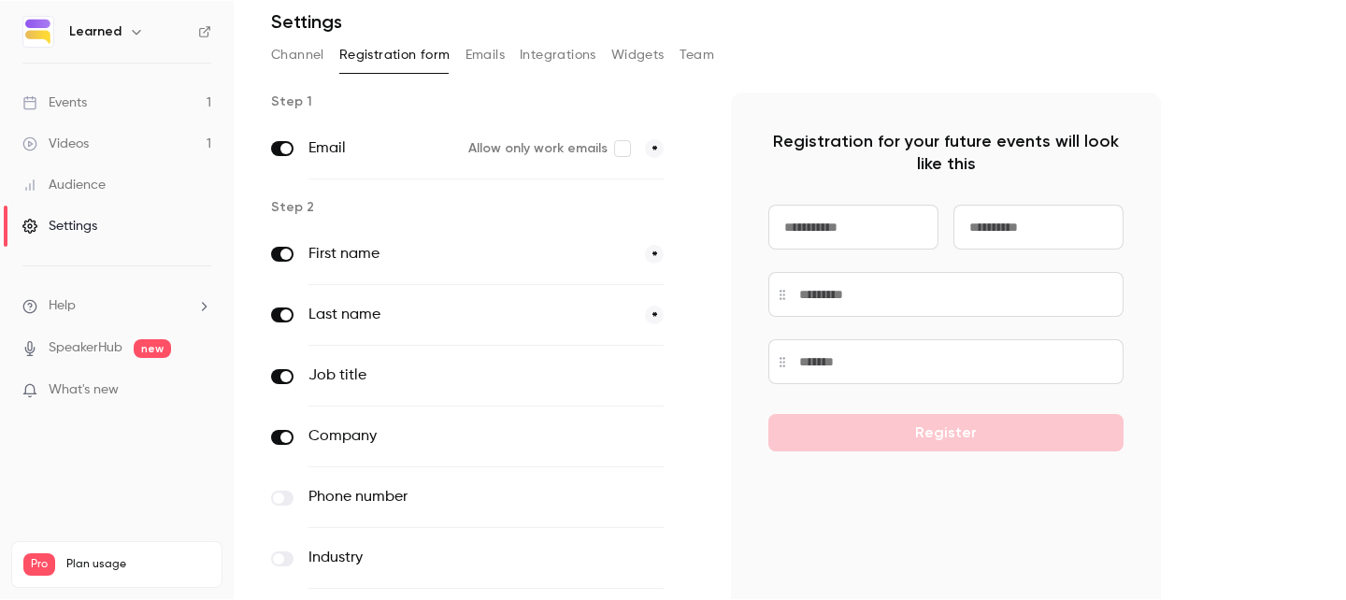
scroll to position [201, 0]
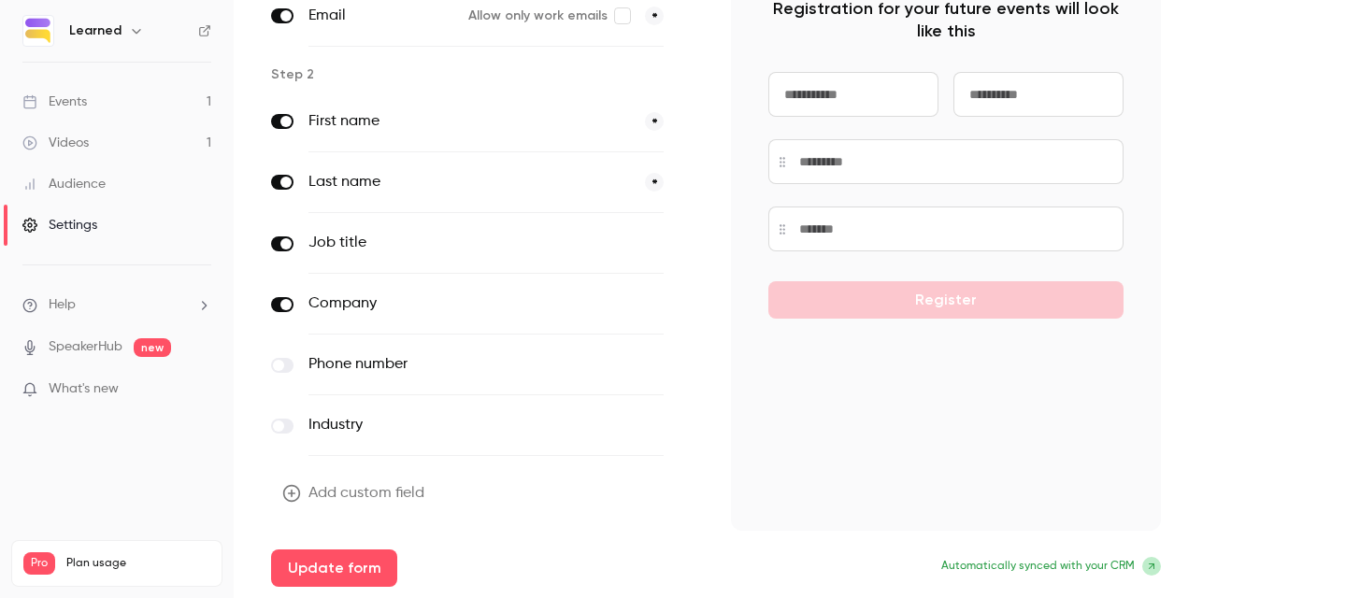
click at [291, 500] on icon "button" at bounding box center [291, 493] width 19 height 19
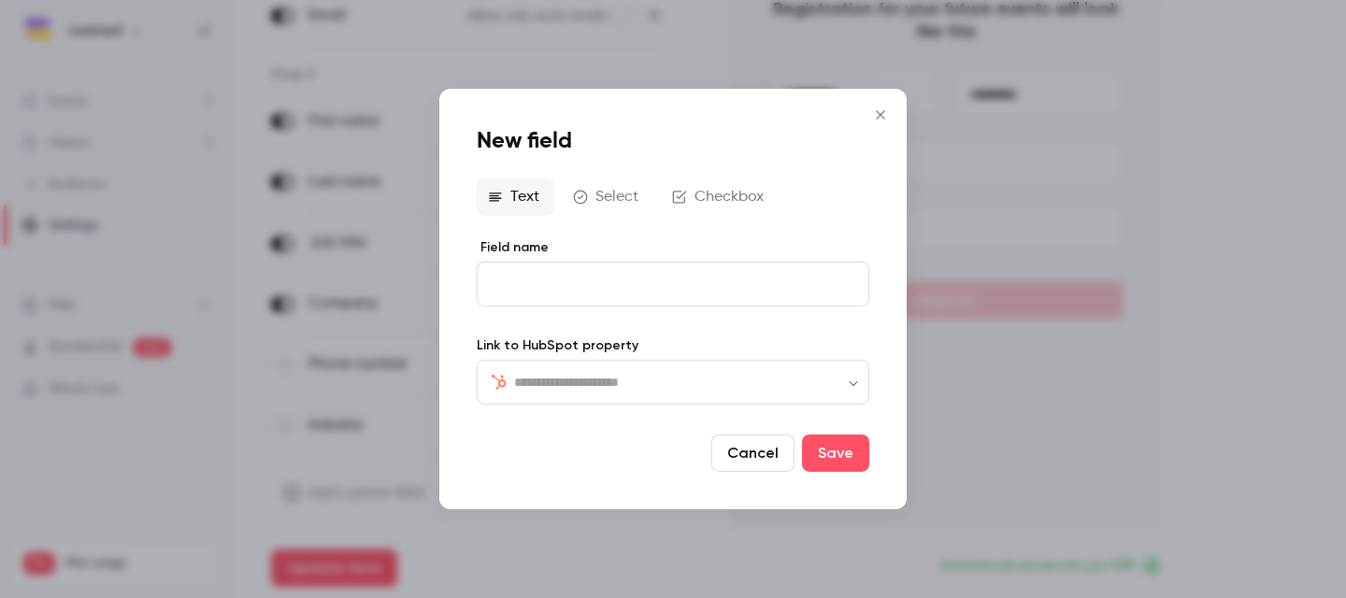
click at [706, 201] on button "Checkbox" at bounding box center [720, 197] width 118 height 37
click at [627, 202] on button "Select" at bounding box center [608, 195] width 92 height 37
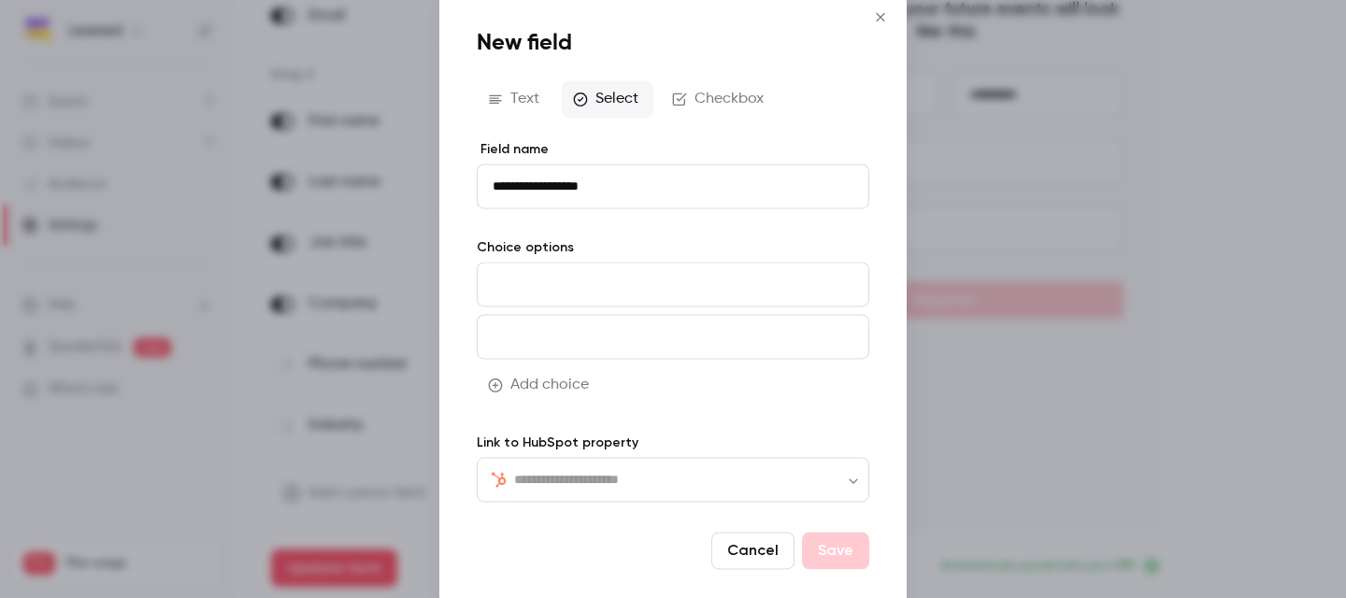
type input "**********"
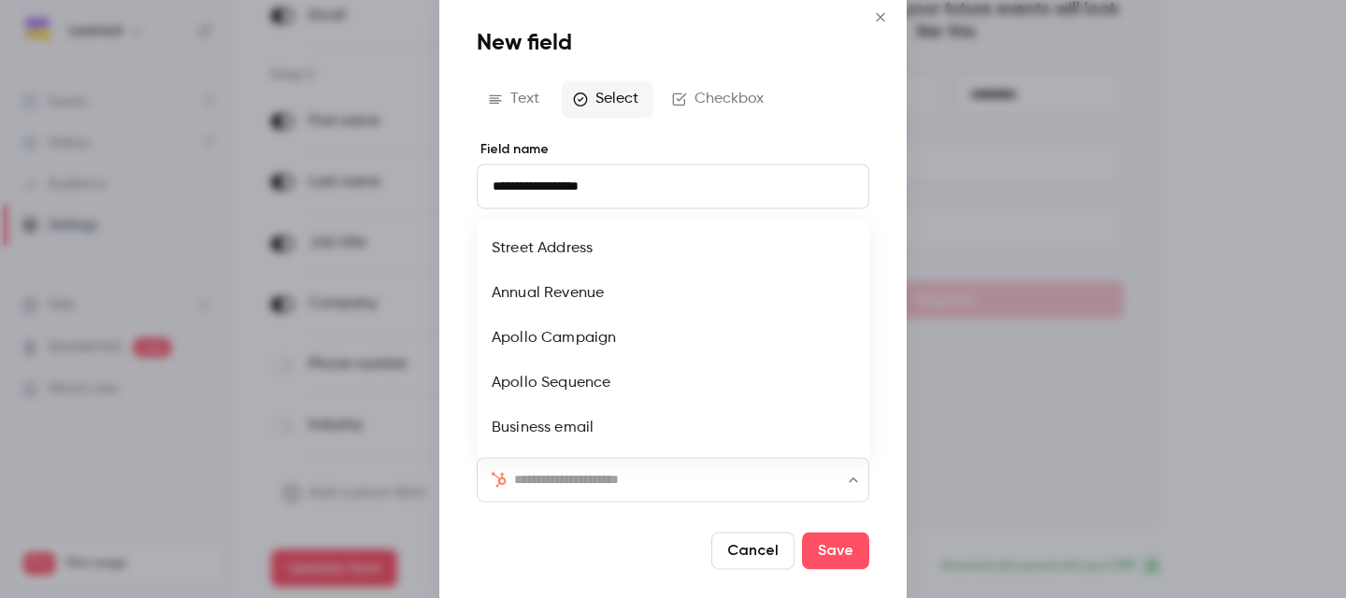
click at [640, 483] on input "text" at bounding box center [684, 479] width 340 height 22
type input "******"
click at [607, 423] on li "Number of Employees" at bounding box center [673, 428] width 393 height 45
type input "******"
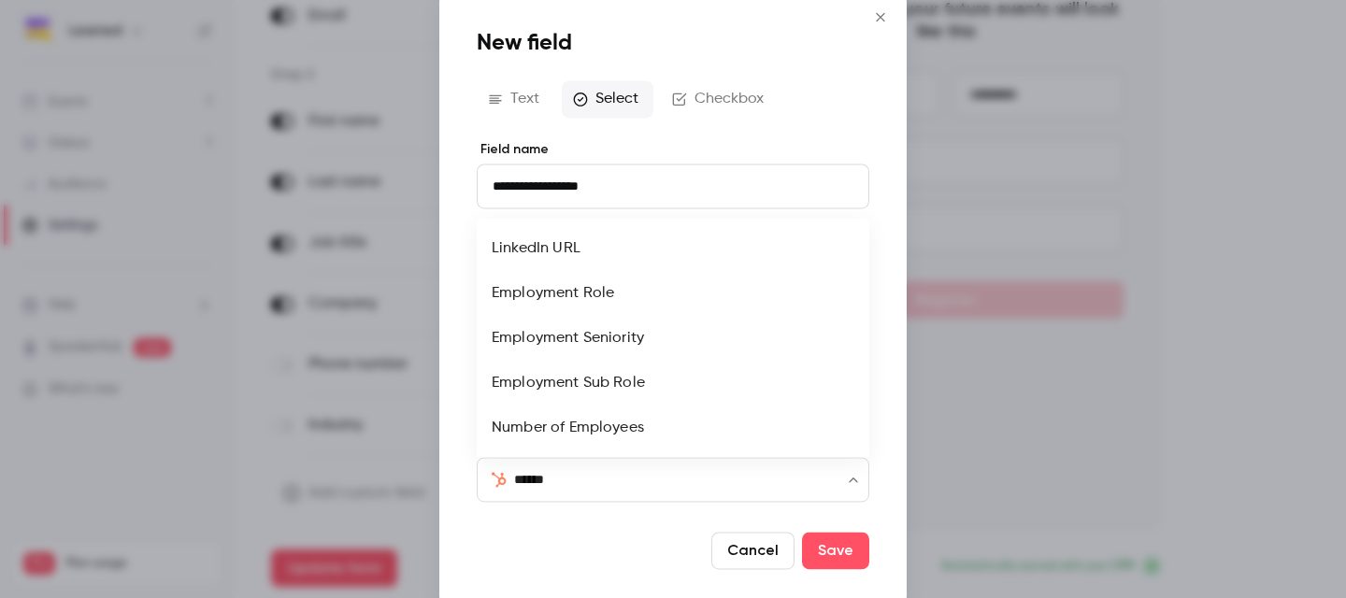
type input "*******"
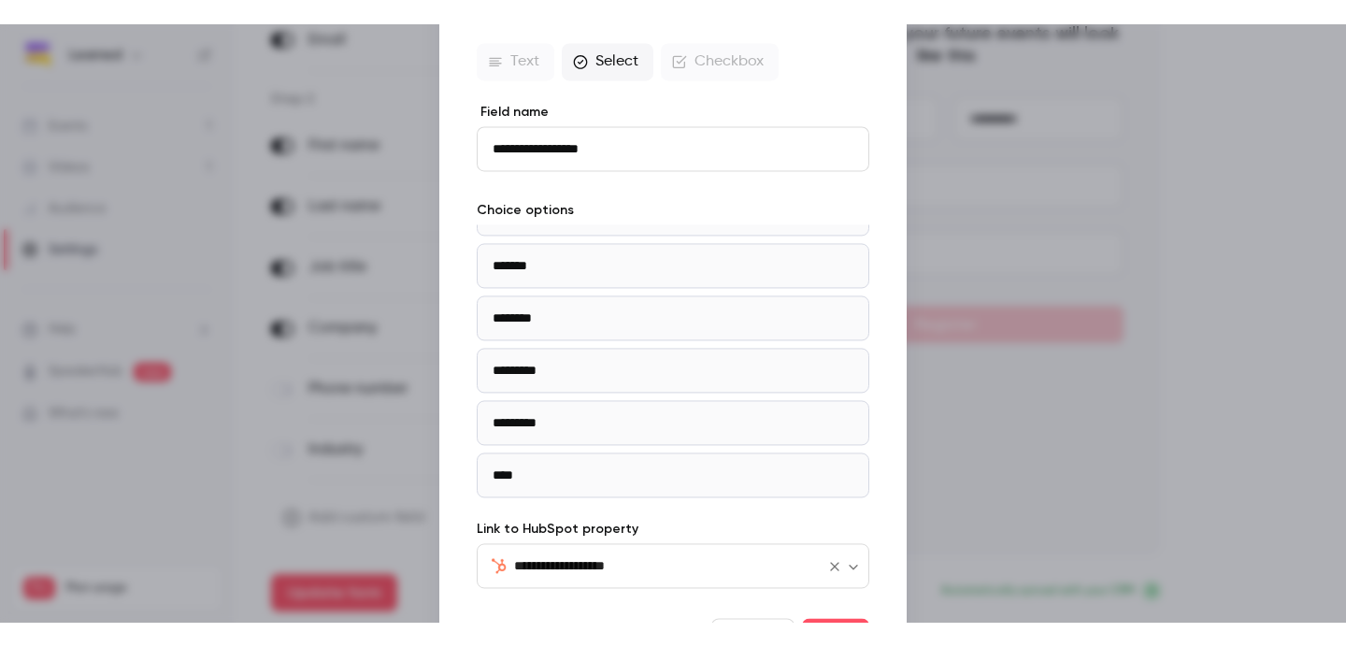
scroll to position [0, 0]
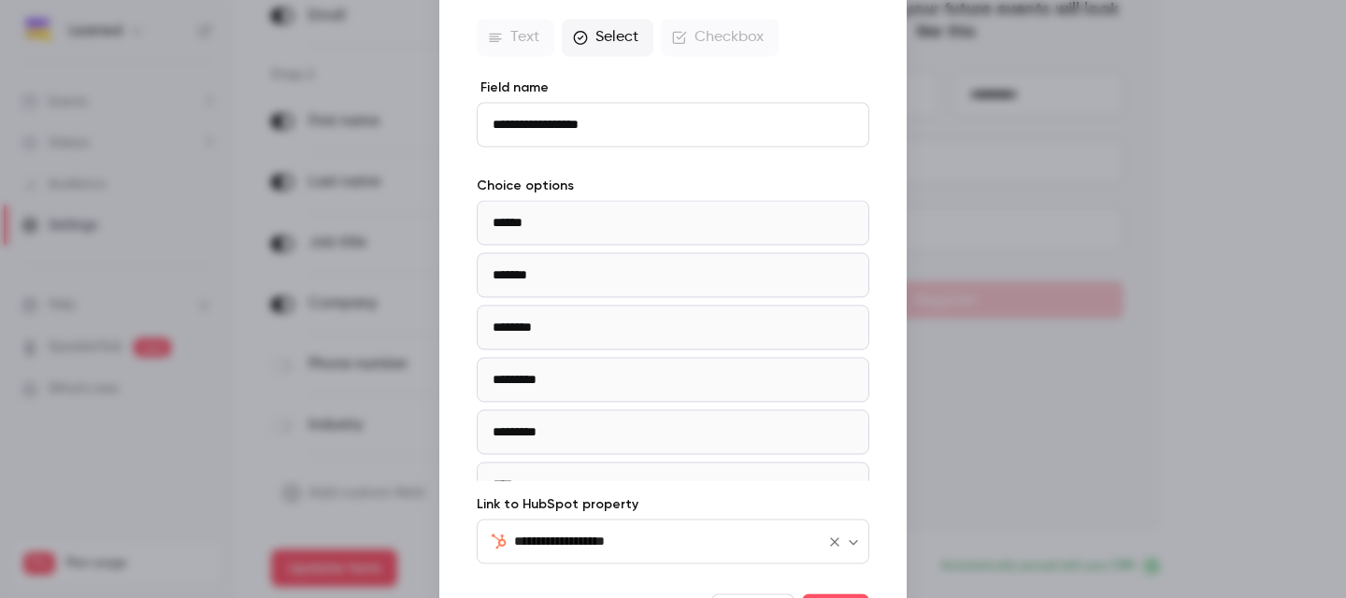
type input "**********"
click at [965, 135] on div at bounding box center [673, 299] width 1346 height 598
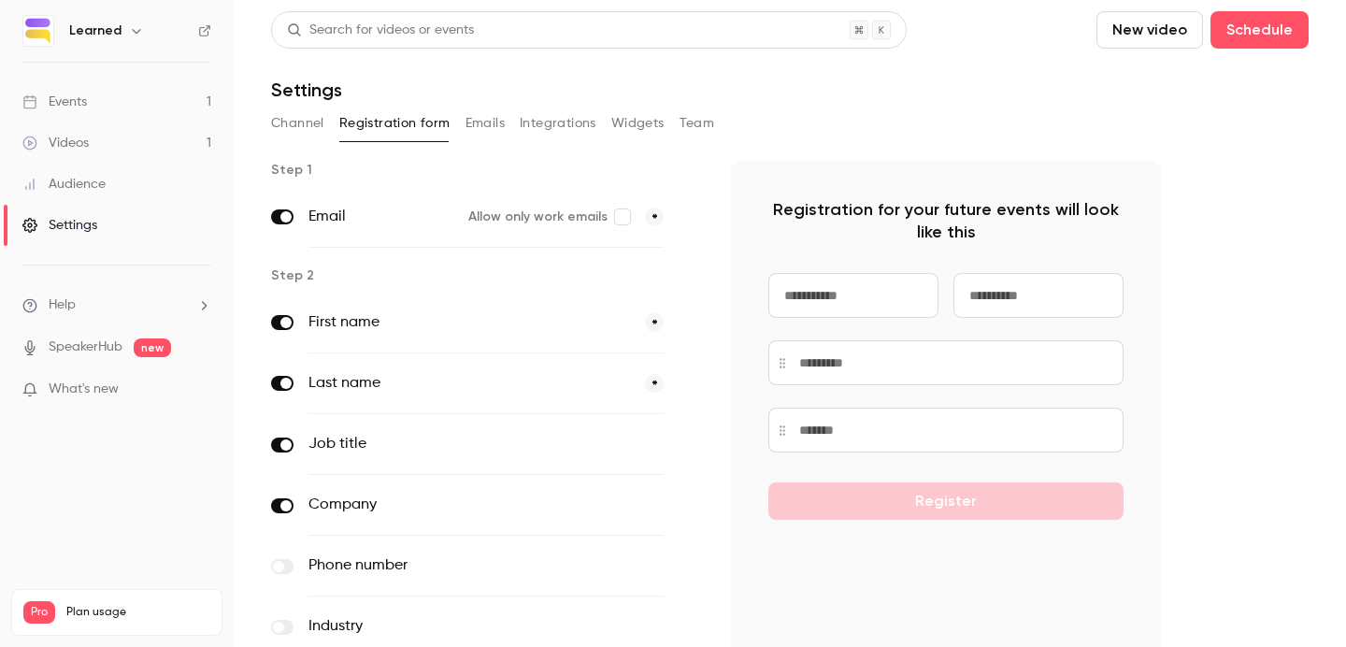
click at [295, 118] on button "Channel" at bounding box center [297, 123] width 53 height 30
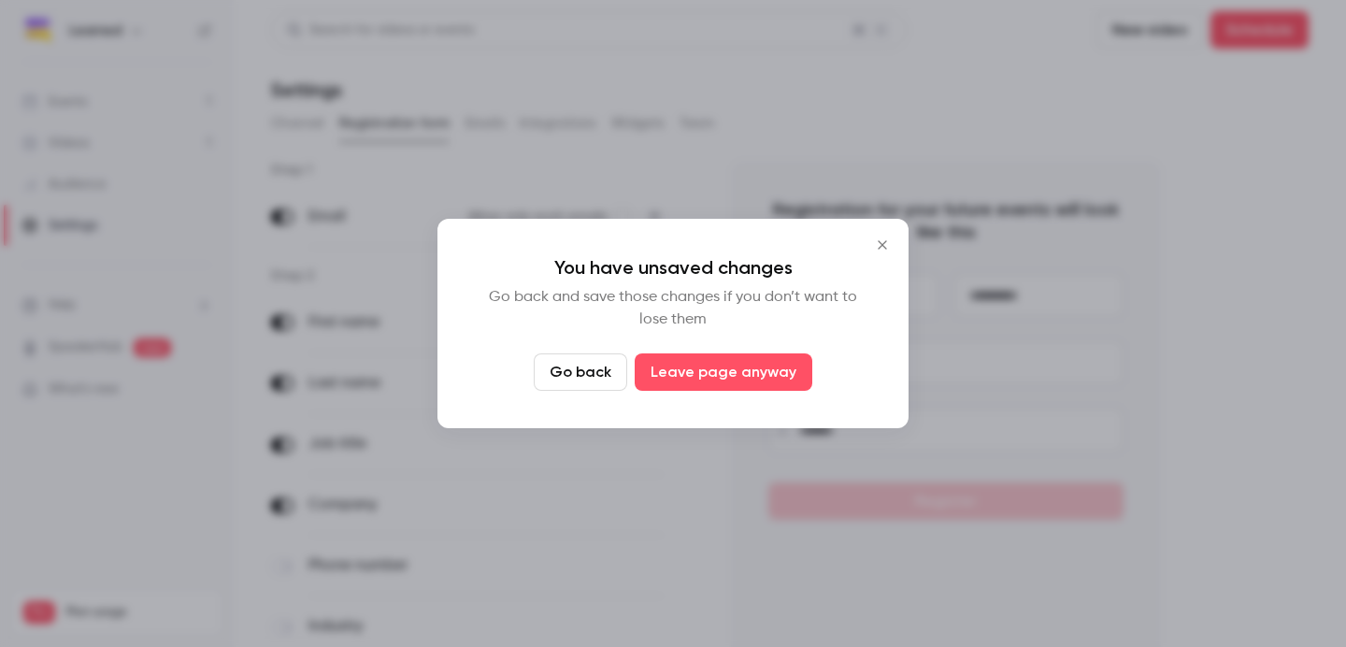
click at [619, 369] on button "Go back" at bounding box center [580, 371] width 93 height 37
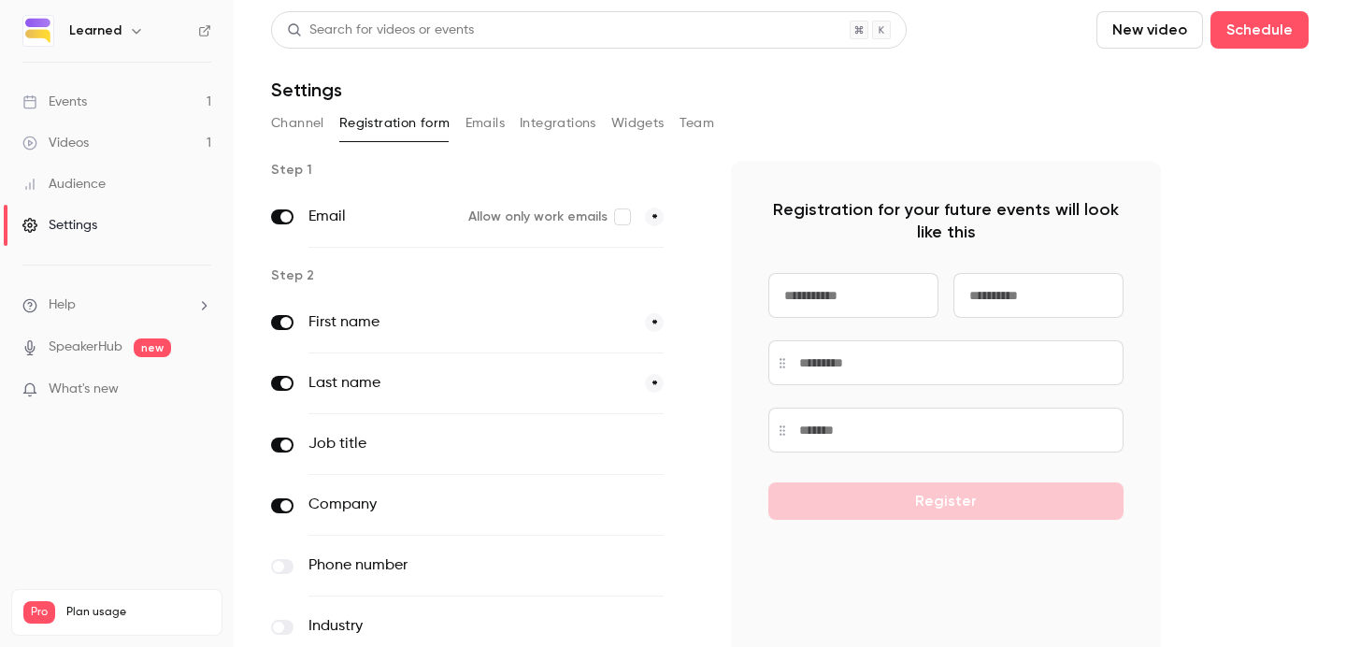
click at [315, 122] on button "Channel" at bounding box center [297, 123] width 53 height 30
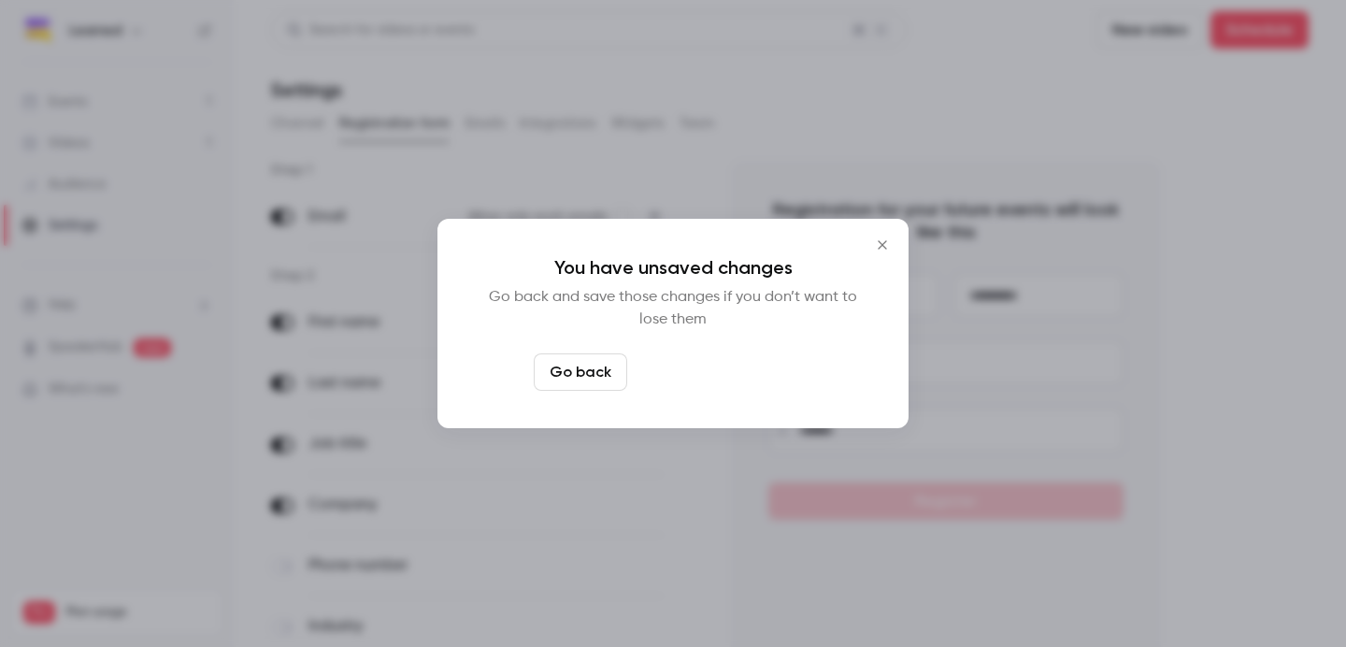
click at [711, 355] on button "Leave page anyway" at bounding box center [724, 371] width 178 height 37
